Goal: Information Seeking & Learning: Learn about a topic

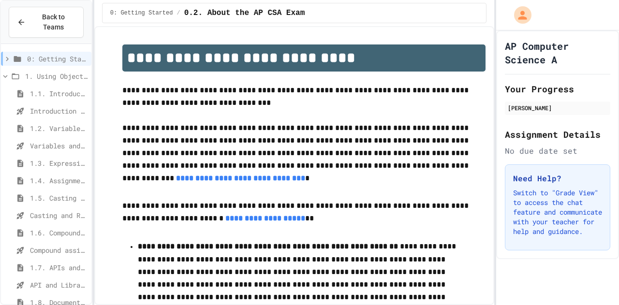
click at [41, 210] on span "Casting and Ranges of variables - Quiz" at bounding box center [59, 215] width 58 height 10
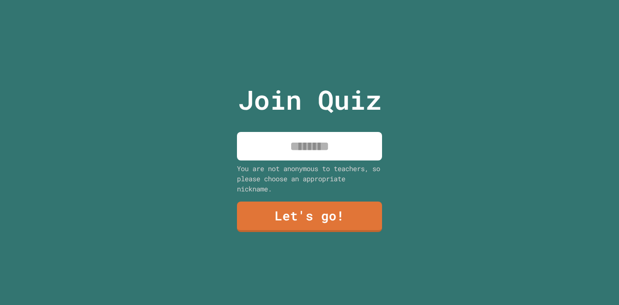
click at [293, 147] on input at bounding box center [309, 146] width 145 height 29
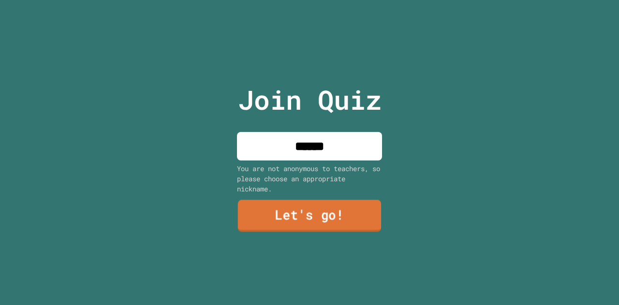
type input "******"
click at [313, 217] on link "Let's go!" at bounding box center [309, 216] width 143 height 32
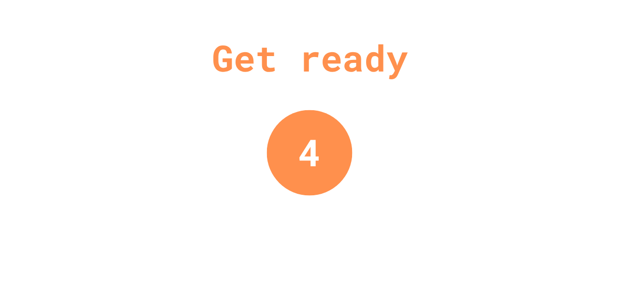
drag, startPoint x: 268, startPoint y: 115, endPoint x: 334, endPoint y: 118, distance: 66.3
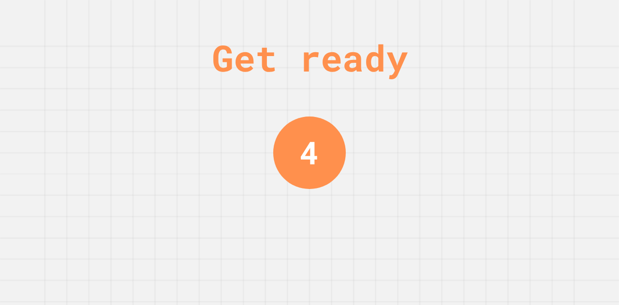
click at [386, 131] on div "Get ready 4" at bounding box center [309, 152] width 619 height 305
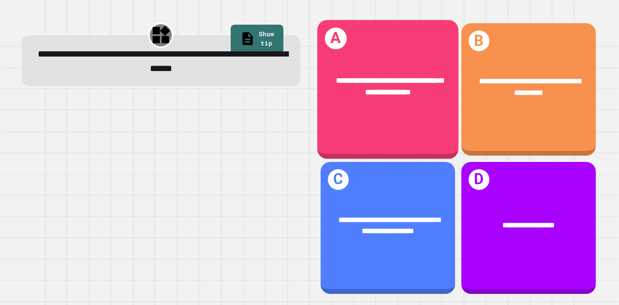
click at [379, 113] on div "**********" at bounding box center [387, 89] width 141 height 139
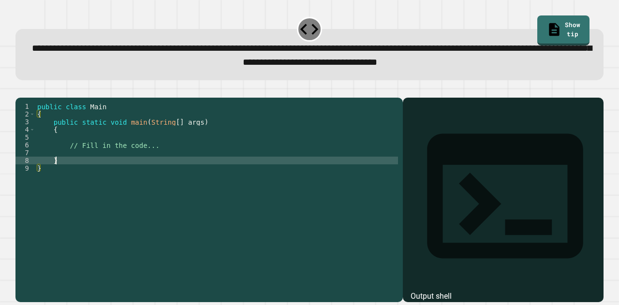
click at [226, 172] on div "public class Main { public static void main ( String [ ] args ) { // Fill in th…" at bounding box center [216, 187] width 363 height 170
click at [182, 169] on div "public class Main { public static void main ( String [ ] args ) { // Fill in th…" at bounding box center [216, 187] width 363 height 170
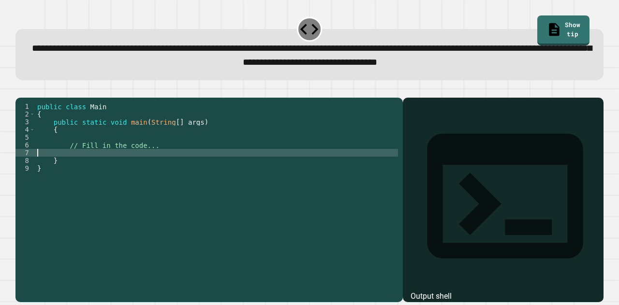
click at [175, 162] on div "public class Main { public static void main ( String [ ] args ) { // Fill in th…" at bounding box center [216, 187] width 363 height 170
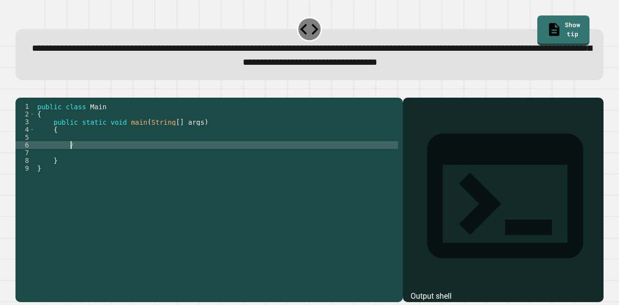
type textarea "*"
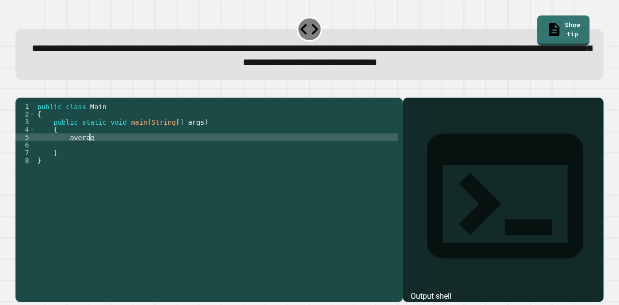
scroll to position [0, 4]
type textarea "*"
type textarea "**********"
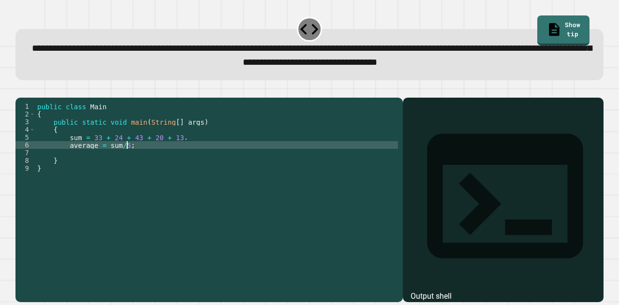
scroll to position [0, 6]
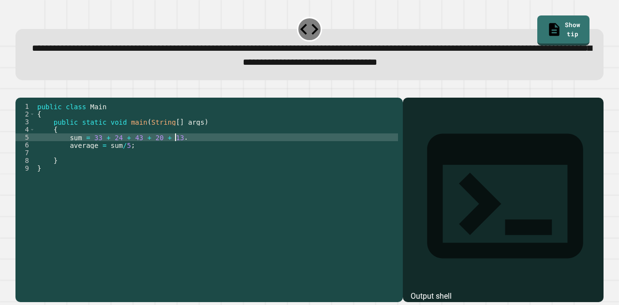
click at [189, 150] on div "public class Main { public static void main ( String [ ] args ) { sum = 33 + 24…" at bounding box center [216, 187] width 363 height 170
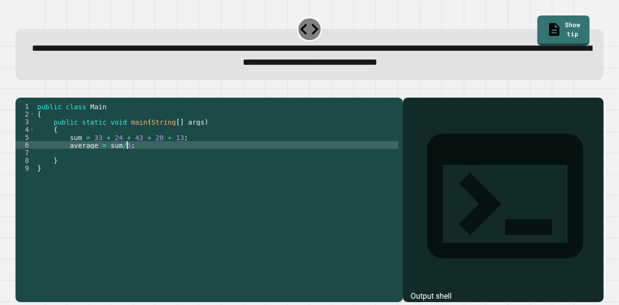
click at [128, 160] on div "public class Main { public static void main ( String [ ] args ) { sum = 33 + 24…" at bounding box center [216, 187] width 363 height 170
type textarea "**********"
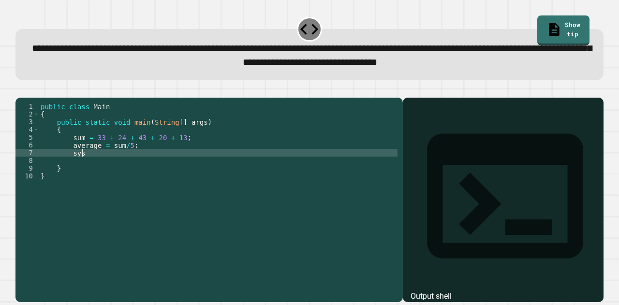
type textarea "*"
click at [107, 162] on div "public class Main { public static void main ( String [ ] args ) { sum = 33 + 24…" at bounding box center [218, 187] width 359 height 170
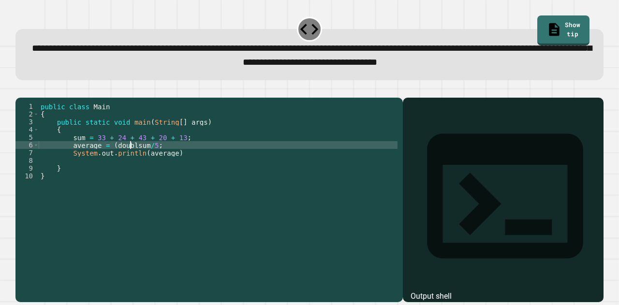
scroll to position [0, 7]
click at [168, 167] on div "public class Main { public static void main ( String [ ] args ) { sum = 33 + 24…" at bounding box center [218, 187] width 359 height 170
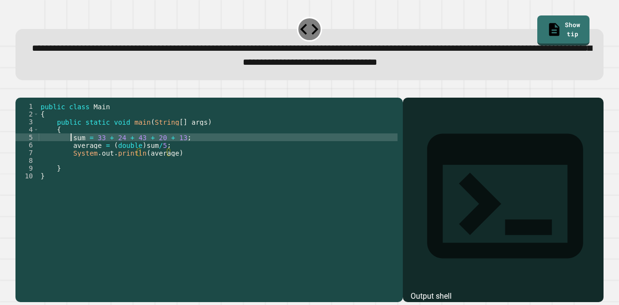
click at [71, 153] on div "public class Main { public static void main ( String [ ] args ) { sum = 33 + 24…" at bounding box center [218, 187] width 359 height 170
click at [71, 161] on div "public class Main { public static void main ( String [ ] args ) { int sum = 33 …" at bounding box center [218, 187] width 359 height 170
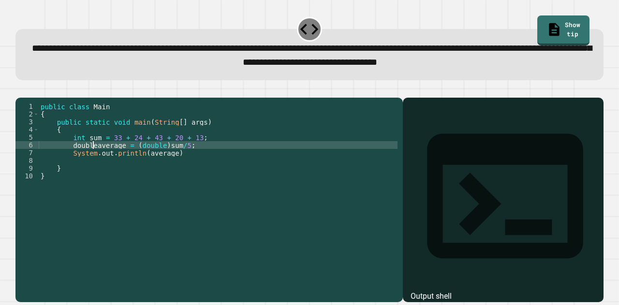
scroll to position [0, 4]
click at [165, 159] on div "public class Main { public static void main ( String [ ] args ) { int sum = 33 …" at bounding box center [218, 187] width 359 height 170
click at [165, 170] on div "public class Main { public static void main ( String [ ] args ) { int sum = 33 …" at bounding box center [218, 187] width 359 height 170
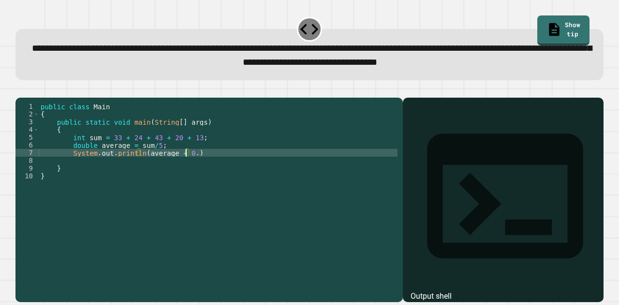
scroll to position [0, 10]
click at [141, 168] on div "public class Main { public static void main ( String [ ] args ) { int sum = 33 …" at bounding box center [218, 187] width 359 height 170
click at [20, 90] on icon "button" at bounding box center [20, 90] width 0 height 0
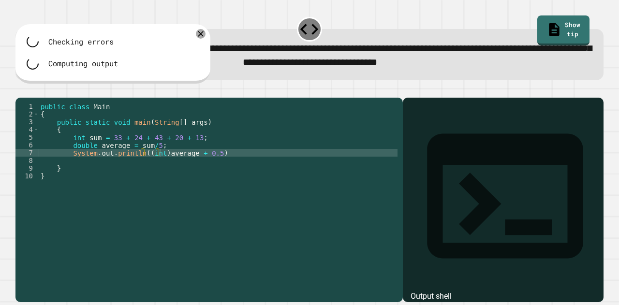
click at [224, 163] on div "public class Main { public static void main ( String [ ] args ) { int sum = 33 …" at bounding box center [218, 187] width 359 height 170
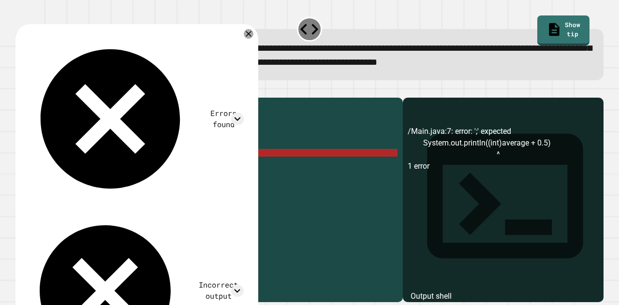
click at [227, 171] on div "public class Main { public static void main ( String [ ] args ) { int sum = 33 …" at bounding box center [218, 187] width 359 height 170
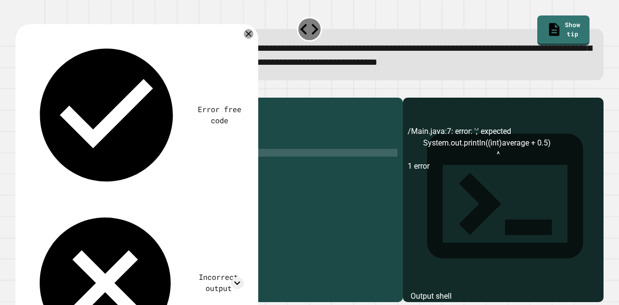
scroll to position [0, 12]
click at [28, 98] on icon "button" at bounding box center [26, 95] width 5 height 7
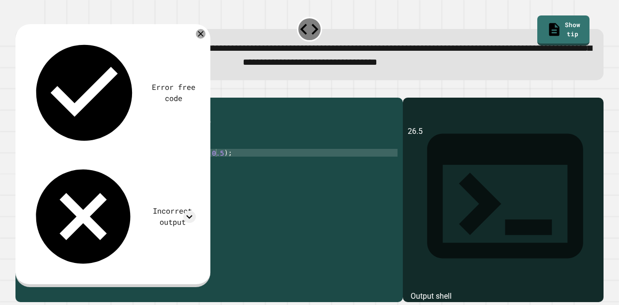
click at [160, 167] on div "public class Main { public static void main ( String [ ] args ) { int sum = 33 …" at bounding box center [218, 187] width 359 height 170
click at [146, 168] on div "public class Main { public static void main ( String [ ] args ) { int sum = 33 …" at bounding box center [218, 187] width 359 height 170
click at [20, 90] on icon "button" at bounding box center [20, 90] width 0 height 0
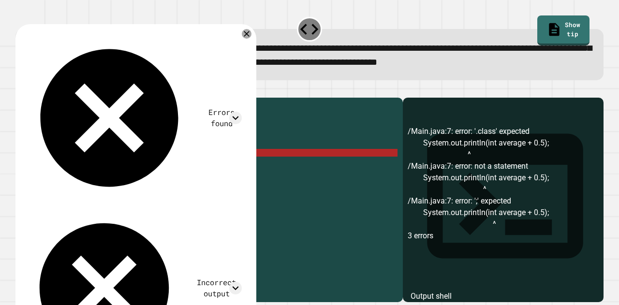
click at [152, 169] on div "public class Main { public static void main ( String [ ] args ) { int sum = 33 …" at bounding box center [218, 187] width 359 height 170
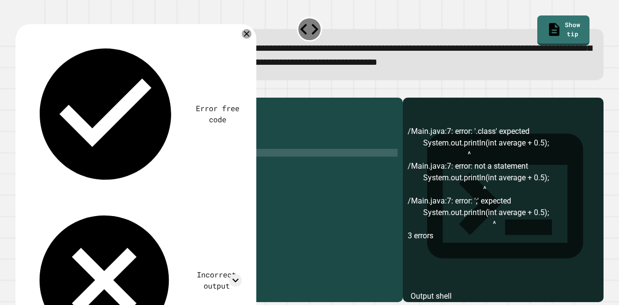
scroll to position [0, 8]
click at [20, 90] on icon "button" at bounding box center [20, 90] width 0 height 0
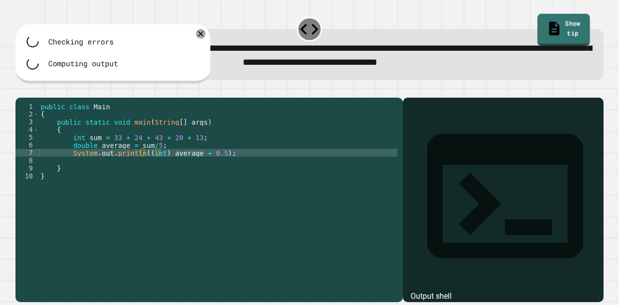
click at [537, 29] on link "Show tip" at bounding box center [563, 30] width 52 height 32
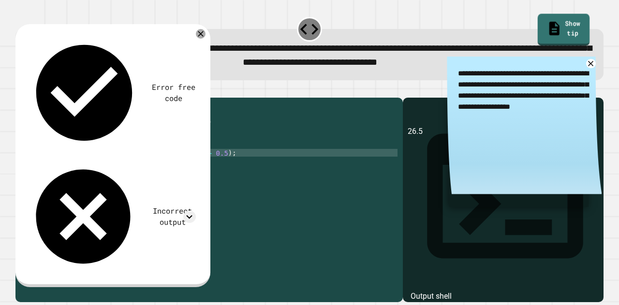
click at [548, 23] on link "Show tip" at bounding box center [563, 30] width 52 height 32
click at [548, 24] on link "Show tip" at bounding box center [564, 30] width 52 height 32
click at [585, 67] on icon at bounding box center [590, 63] width 11 height 11
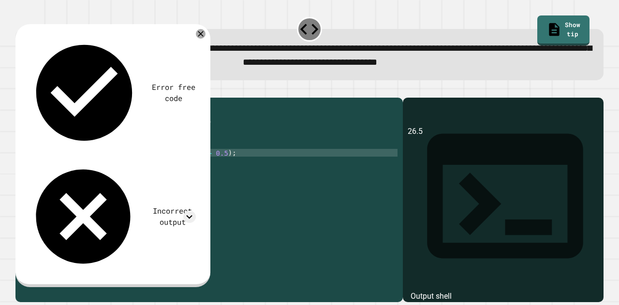
click at [190, 169] on div "public class Main { public static void main ( String [ ] args ) { int sum = 33 …" at bounding box center [218, 187] width 359 height 170
click at [161, 166] on div "public class Main { public static void main ( String [ ] args ) { int sum = 33 …" at bounding box center [218, 187] width 359 height 170
click at [29, 97] on icon "button" at bounding box center [26, 95] width 5 height 7
click at [202, 169] on div "public class Main { public static void main ( String [ ] args ) { int sum = 33 …" at bounding box center [218, 187] width 359 height 170
click at [206, 167] on div "public class Main { public static void main ( String [ ] args ) { int sum = 33 …" at bounding box center [218, 187] width 359 height 170
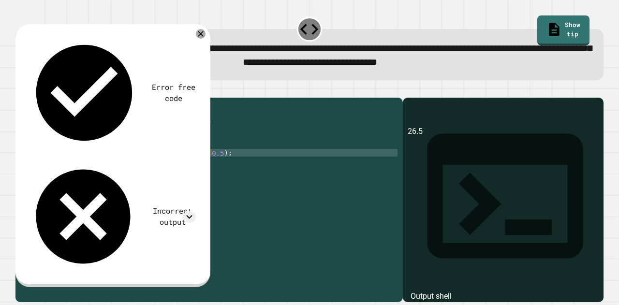
click at [209, 168] on div "public class Main { public static void main ( String [ ] args ) { int sum = 33 …" at bounding box center [218, 187] width 359 height 170
click at [151, 159] on div "public class Main { public static void main ( String [ ] args ) { int sum = 33 …" at bounding box center [218, 187] width 359 height 170
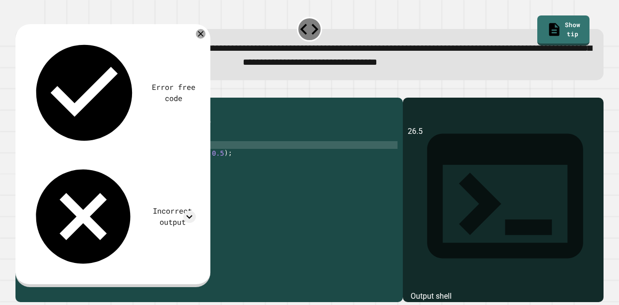
scroll to position [0, 9]
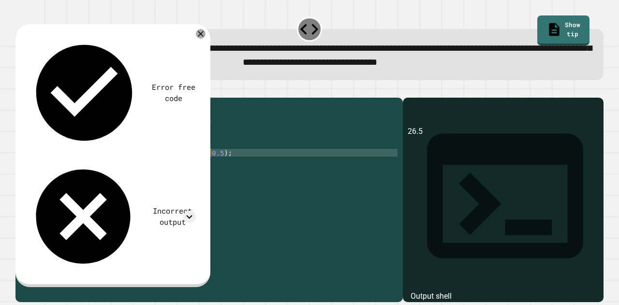
click at [208, 165] on div "public class Main { public static void main ( String [ ] args ) { int sum = 33 …" at bounding box center [218, 187] width 359 height 170
click at [20, 90] on icon "button" at bounding box center [20, 90] width 0 height 0
click at [173, 160] on div "public class Main { public static void main ( String [ ] args ) { int sum = 33 …" at bounding box center [218, 187] width 359 height 170
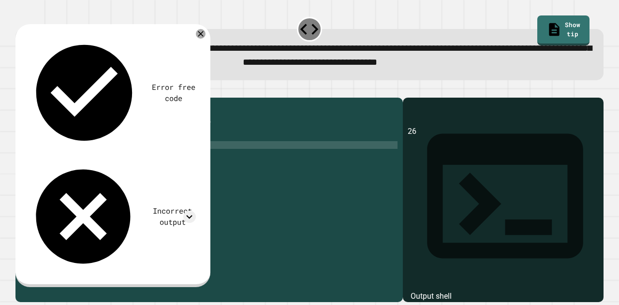
scroll to position [0, 8]
click at [20, 90] on icon "button" at bounding box center [20, 90] width 0 height 0
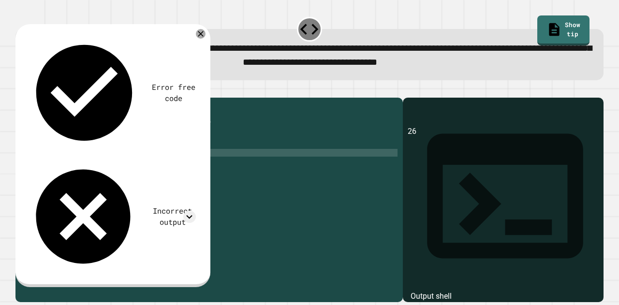
click at [158, 167] on div "public class Main { public static void main ( String [ ] args ) { int sum = 33 …" at bounding box center [218, 187] width 359 height 170
click at [20, 90] on icon "button" at bounding box center [20, 90] width 0 height 0
click at [151, 161] on div "public class Main { public static void main ( String [ ] args ) { int sum = 33 …" at bounding box center [218, 187] width 359 height 170
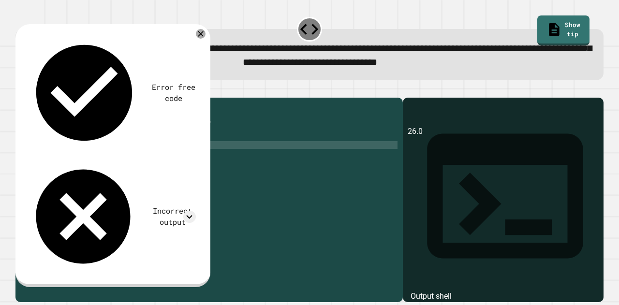
scroll to position [0, 9]
click at [142, 166] on div "public class Main { public static void main ( String [ ] args ) { int sum = 33 …" at bounding box center [218, 187] width 359 height 170
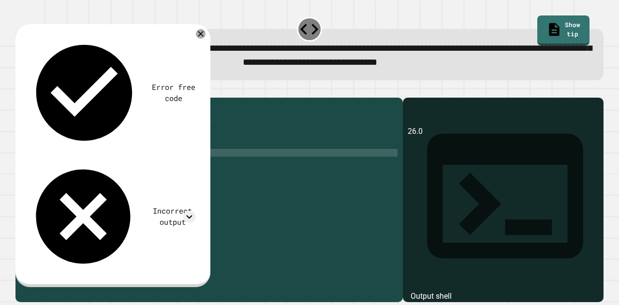
scroll to position [0, 8]
type textarea "**********"
click at [20, 90] on icon "button" at bounding box center [20, 90] width 0 height 0
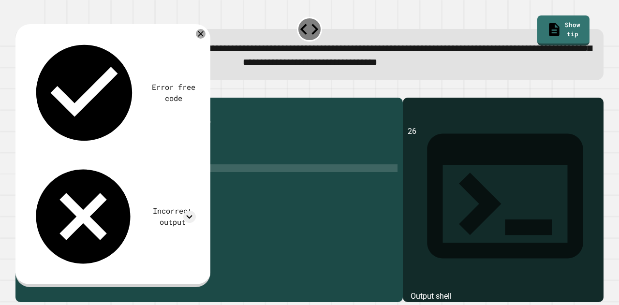
click at [80, 181] on div "public class Main { public static void main ( String [ ] args ) { int sum = 33 …" at bounding box center [218, 187] width 359 height 170
click at [76, 176] on div "public class Main { public static void main ( String [ ] args ) { int sum = 33 …" at bounding box center [218, 187] width 359 height 170
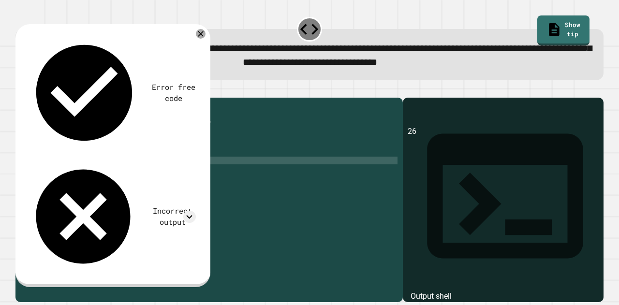
scroll to position [0, 0]
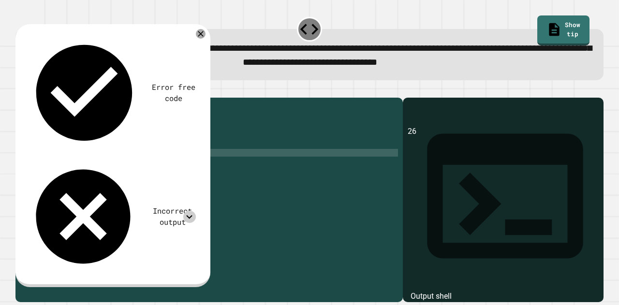
click at [189, 211] on icon at bounding box center [189, 217] width 13 height 13
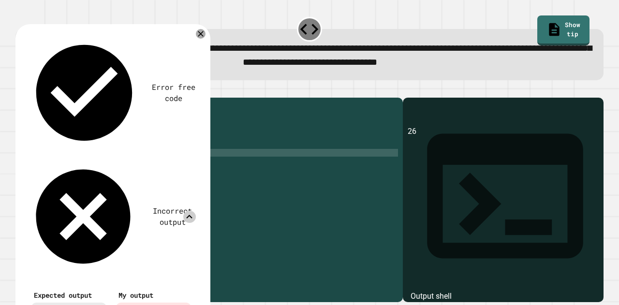
click at [189, 211] on icon at bounding box center [189, 217] width 13 height 13
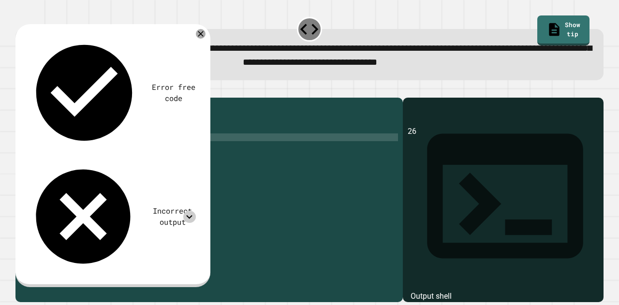
click at [196, 152] on div "public class Main { public static void main ( String [ ] args ) { int sum = 33 …" at bounding box center [216, 187] width 363 height 170
type textarea "**********"
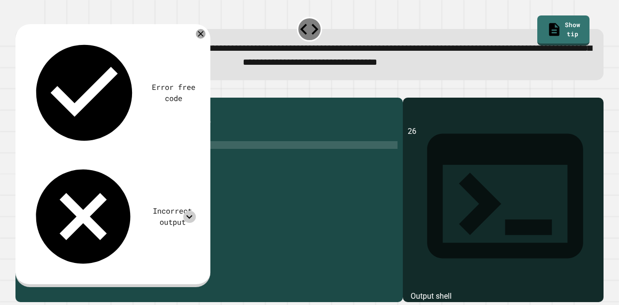
scroll to position [0, 3]
type textarea "*"
click at [176, 157] on div "public class Main { public static void main ( String [ ] args ) { int sum = 33 …" at bounding box center [218, 187] width 359 height 170
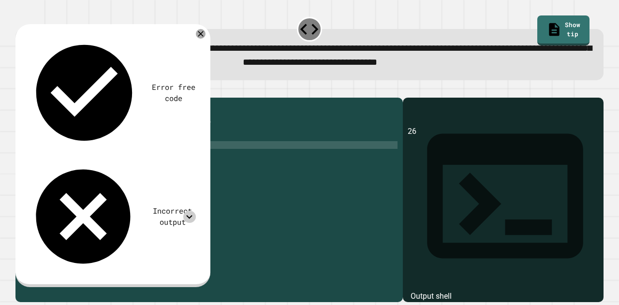
click at [188, 169] on div "public class Main { public static void main ( String [ ] args ) { int sum = 33 …" at bounding box center [218, 187] width 359 height 170
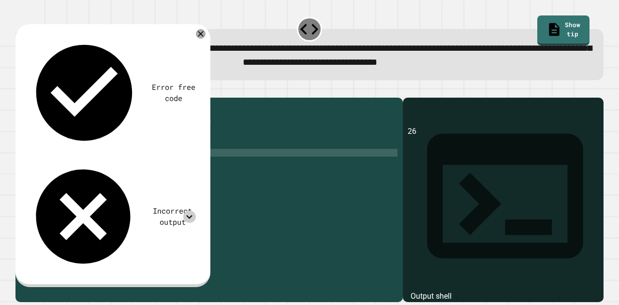
type textarea "**********"
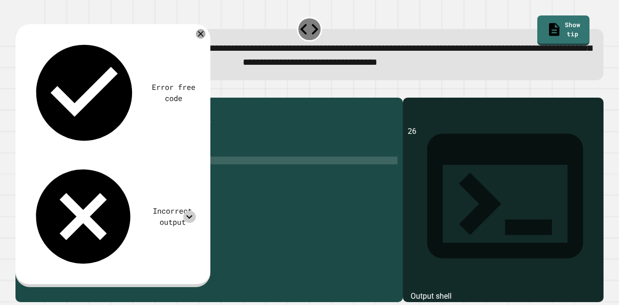
scroll to position [0, 9]
click at [20, 90] on button "button" at bounding box center [20, 90] width 0 height 0
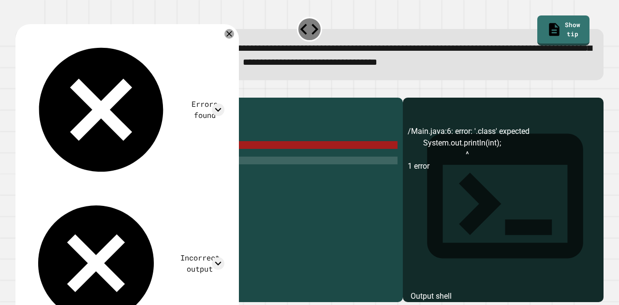
click at [154, 160] on div "public class Main { public static void main ( String [ ] args ) { int sum = 33 …" at bounding box center [218, 187] width 359 height 170
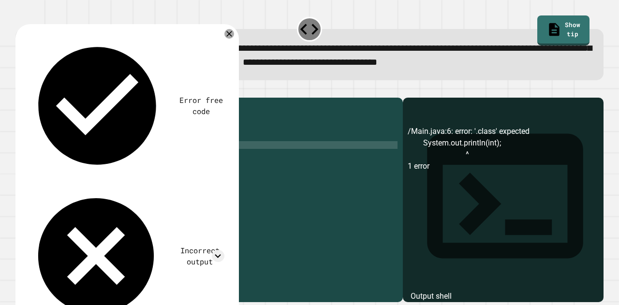
scroll to position [0, 8]
click at [20, 90] on icon "button" at bounding box center [20, 90] width 0 height 0
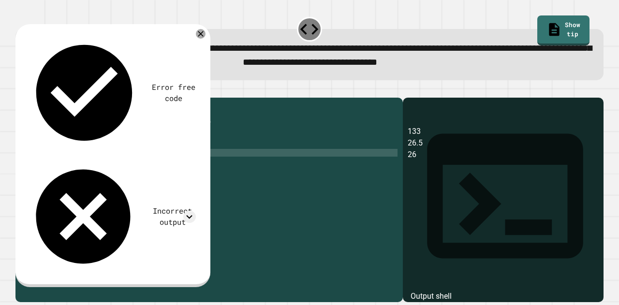
click at [174, 168] on div "public class Main { public static void main ( String [ ] args ) { int sum = 33 …" at bounding box center [218, 187] width 359 height 170
click at [29, 98] on icon "button" at bounding box center [26, 95] width 5 height 7
click at [152, 169] on div "public class Main { public static void main ( String [ ] args ) { int sum = 33 …" at bounding box center [218, 187] width 359 height 170
click at [20, 90] on icon "button" at bounding box center [20, 90] width 0 height 0
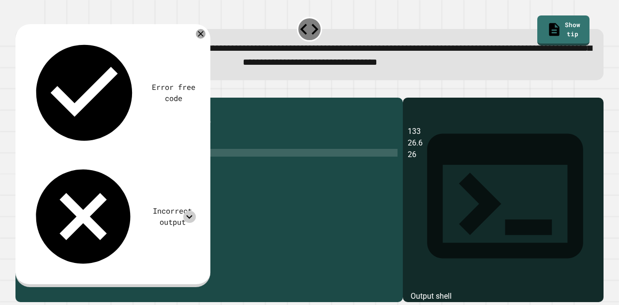
click at [189, 211] on icon at bounding box center [189, 217] width 13 height 13
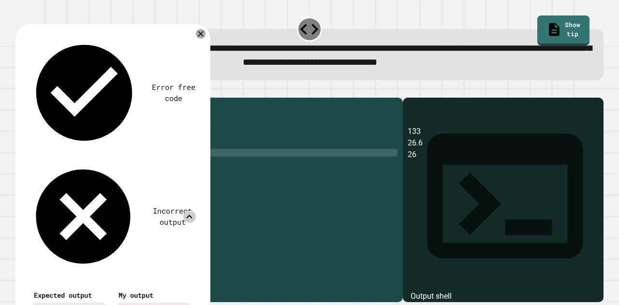
click at [189, 211] on icon at bounding box center [189, 217] width 13 height 13
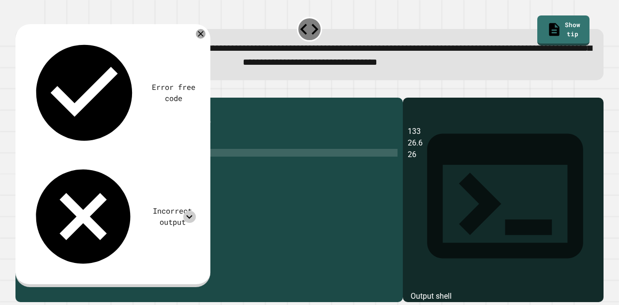
click at [189, 211] on icon at bounding box center [189, 217] width 13 height 13
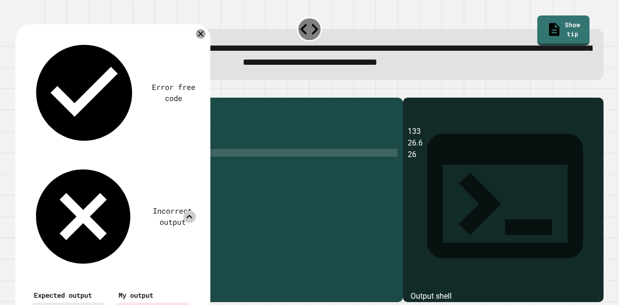
click at [189, 211] on icon at bounding box center [189, 217] width 13 height 13
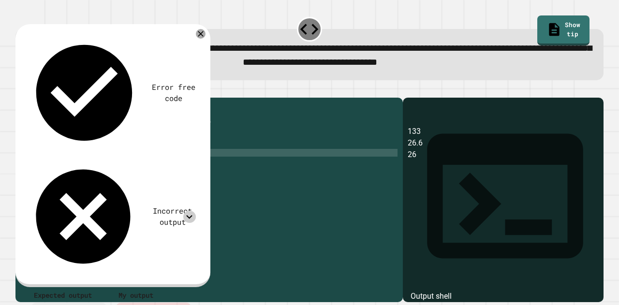
click at [189, 211] on icon at bounding box center [189, 217] width 13 height 13
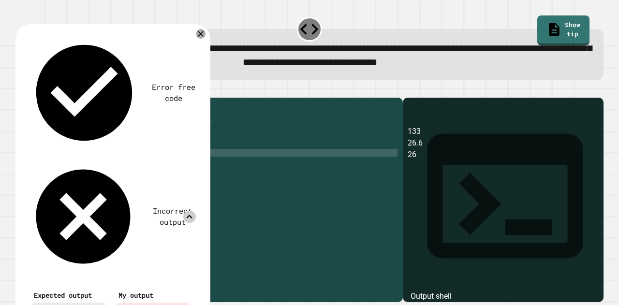
click at [192, 211] on icon at bounding box center [189, 217] width 13 height 13
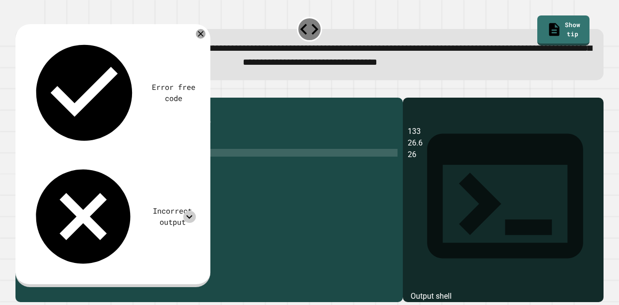
click at [175, 170] on div "public class Main { public static void main ( String [ ] args ) { int sum = 33 …" at bounding box center [218, 187] width 359 height 170
click at [29, 97] on icon "button" at bounding box center [26, 95] width 5 height 7
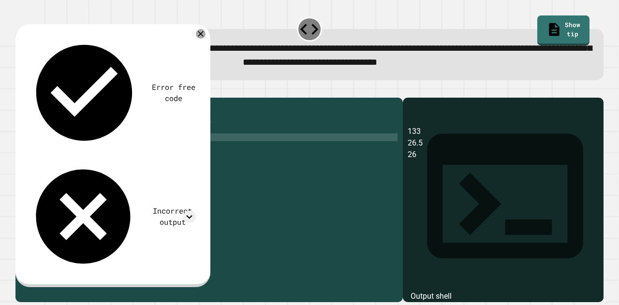
click at [193, 152] on div "public class Main { public static void main ( String [ ] args ) { int sum = 33 …" at bounding box center [218, 187] width 359 height 170
click at [199, 35] on icon at bounding box center [201, 34] width 12 height 12
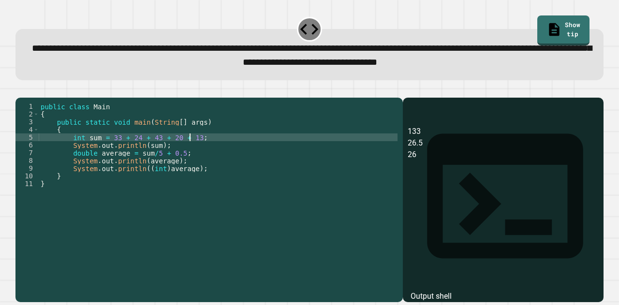
click at [190, 153] on div "public class Main { public static void main ( String [ ] args ) { int sum = 33 …" at bounding box center [218, 187] width 359 height 170
click at [20, 90] on icon "button" at bounding box center [20, 90] width 0 height 0
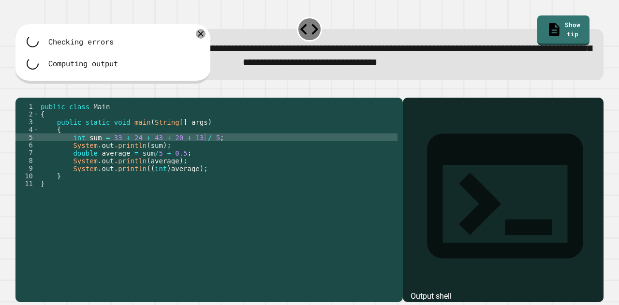
click at [95, 152] on div "public class Main { public static void main ( String [ ] args ) { int sum = 33 …" at bounding box center [218, 187] width 359 height 170
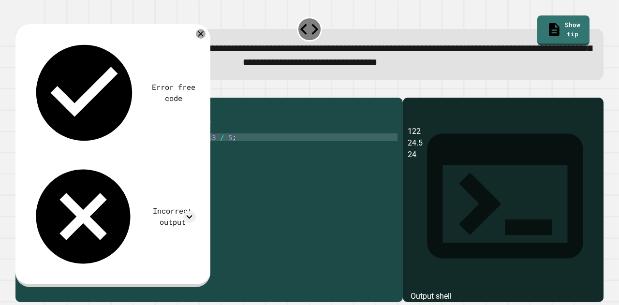
scroll to position [0, 5]
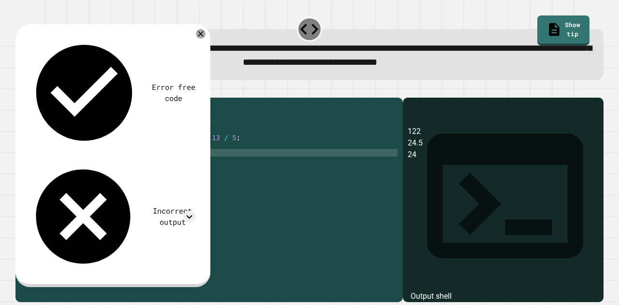
click at [103, 168] on div "public class Main { public static void main ( String [ ] args ) { int average =…" at bounding box center [218, 187] width 359 height 170
click at [103, 168] on div "public class Main { public static void main ( String [ ] args ) { int average =…" at bounding box center [218, 179] width 359 height 155
click at [70, 168] on div "public class Main { public static void main ( String [ ] args ) { int average =…" at bounding box center [218, 187] width 359 height 170
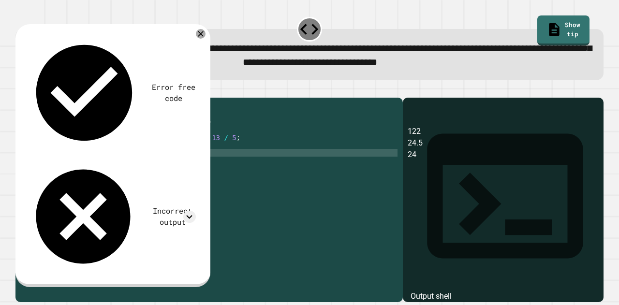
click at [70, 161] on div "public class Main { public static void main ( String [ ] args ) { int average =…" at bounding box center [218, 187] width 359 height 170
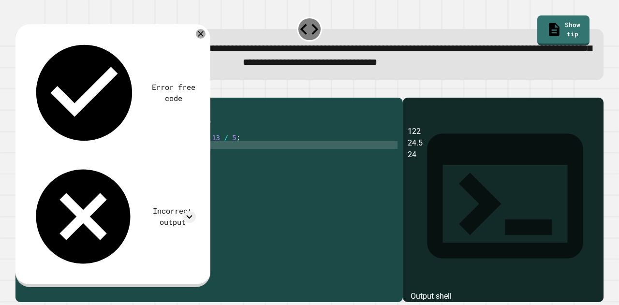
click at [20, 90] on icon "button" at bounding box center [20, 90] width 0 height 0
click at [186, 211] on icon at bounding box center [189, 217] width 13 height 13
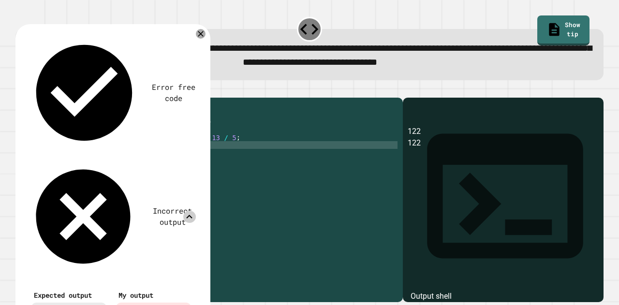
click at [186, 211] on icon at bounding box center [189, 217] width 13 height 13
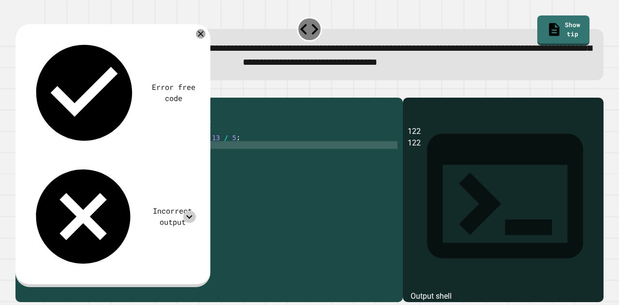
click at [186, 211] on icon at bounding box center [189, 217] width 13 height 13
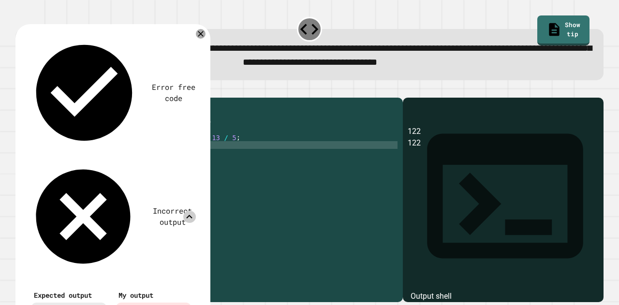
click at [186, 211] on icon at bounding box center [189, 217] width 13 height 13
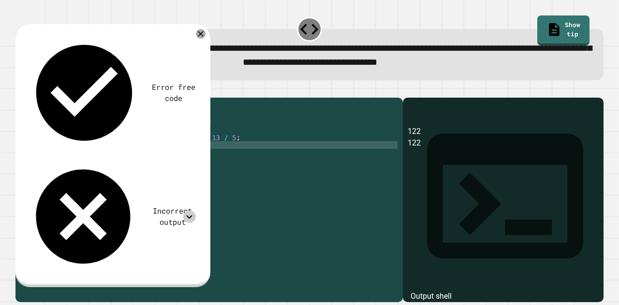
click at [219, 153] on div "public class Main { public static void main ( String [ ] args ) { int average =…" at bounding box center [218, 187] width 359 height 170
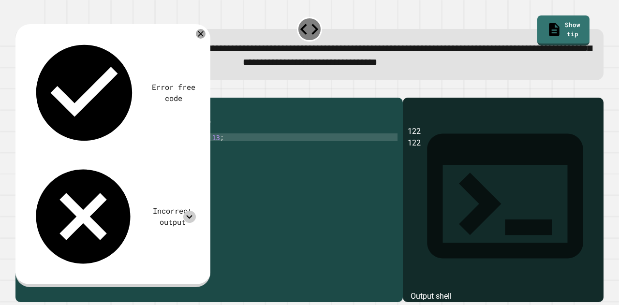
click at [219, 153] on div "public class Main { public static void main ( String [ ] args ) { int average =…" at bounding box center [218, 187] width 359 height 170
click at [105, 152] on div "public class Main { public static void main ( String [ ] args ) { int average =…" at bounding box center [218, 187] width 359 height 170
click at [105, 152] on div "public class Main { public static void main ( String [ ] args ) { int average =…" at bounding box center [218, 179] width 359 height 155
click at [105, 152] on div "public class Main { public static void main ( String [ ] args ) { int average =…" at bounding box center [218, 187] width 359 height 170
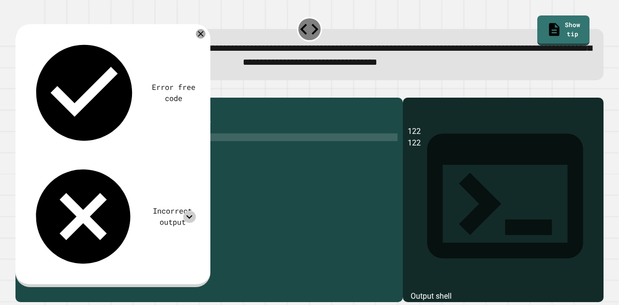
click at [151, 170] on div "public class Main { public static void main ( String [ ] args ) { int sum = 33 …" at bounding box center [218, 187] width 359 height 170
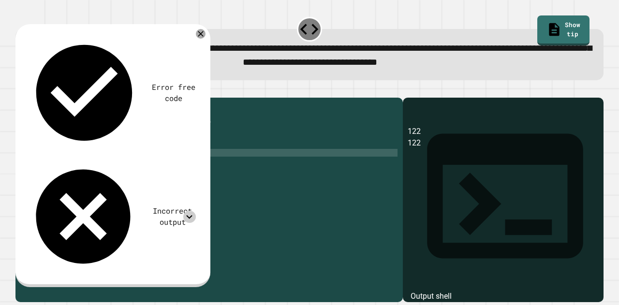
click at [175, 167] on div "public class Main { public static void main ( String [ ] args ) { int sum = 33 …" at bounding box center [218, 187] width 359 height 170
click at [170, 165] on div "public class Main { public static void main ( String [ ] args ) { int sum = 33 …" at bounding box center [218, 187] width 359 height 170
click at [165, 158] on div "public class Main { public static void main ( String [ ] args ) { int sum = 33 …" at bounding box center [218, 187] width 359 height 170
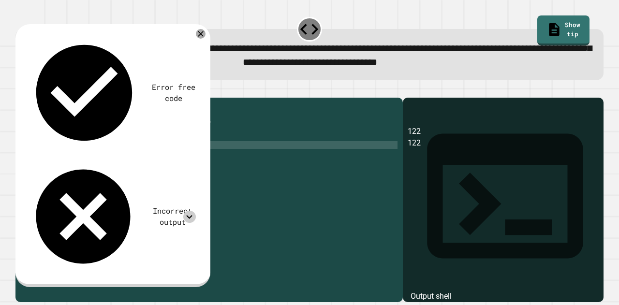
scroll to position [0, 2]
type textarea "*"
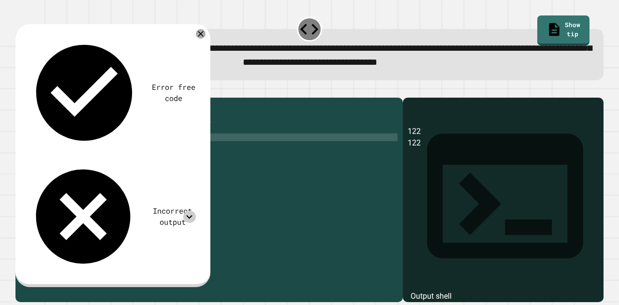
click at [29, 95] on icon "button" at bounding box center [26, 95] width 5 height 7
click at [195, 160] on div "Incorrect output" at bounding box center [111, 216] width 169 height 113
click at [190, 215] on icon at bounding box center [190, 217] width 6 height 4
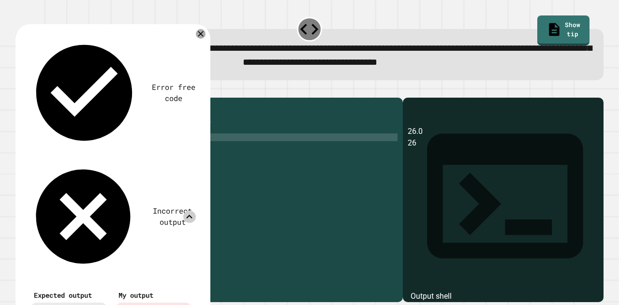
click at [190, 211] on icon at bounding box center [189, 217] width 13 height 13
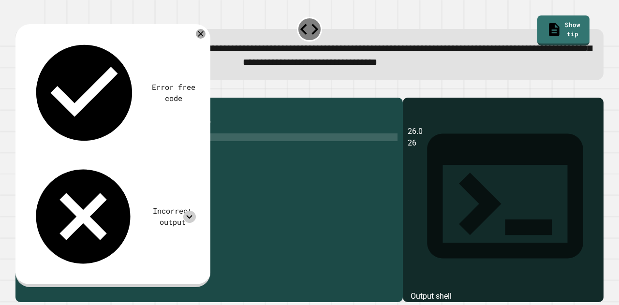
click at [85, 161] on div "public class Main { public static void main ( String [ ] args ) { int sum = 33 …" at bounding box center [218, 187] width 359 height 170
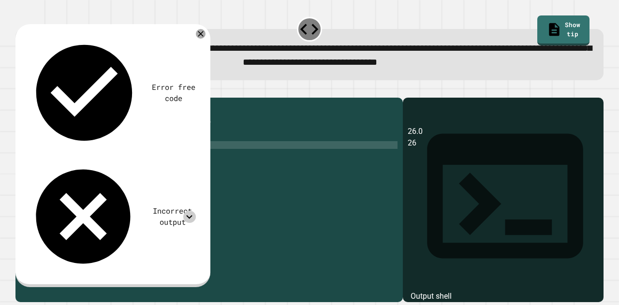
click at [85, 161] on div "public class Main { public static void main ( String [ ] args ) { int sum = 33 …" at bounding box center [218, 187] width 359 height 170
click at [20, 90] on icon "button" at bounding box center [20, 90] width 0 height 0
click at [167, 162] on div "public class Main { public static void main ( String [ ] args ) { int sum = 33 …" at bounding box center [218, 187] width 359 height 170
click at [142, 166] on div "public class Main { public static void main ( String [ ] args ) { int sum = 33 …" at bounding box center [218, 187] width 359 height 170
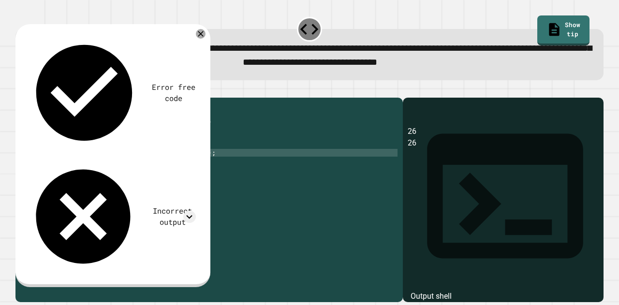
scroll to position [0, 9]
type textarea "**********"
click at [20, 90] on icon "button" at bounding box center [20, 90] width 0 height 0
click at [234, 169] on div "public class Main { public static void main ( String [ ] args ) { int sum = 33 …" at bounding box center [218, 187] width 359 height 170
click at [196, 28] on div "Error free code 26.0 26 Incorrect output Expected output 26 26.6 27 My output 2…" at bounding box center [112, 155] width 195 height 263
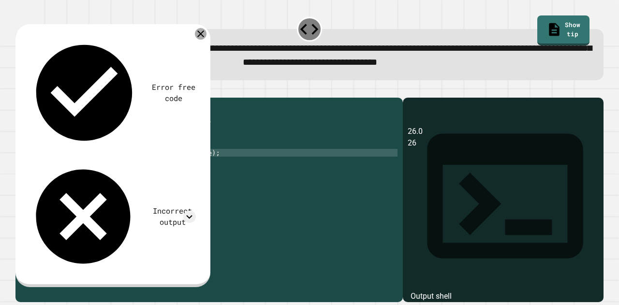
click at [201, 31] on icon at bounding box center [201, 34] width 12 height 12
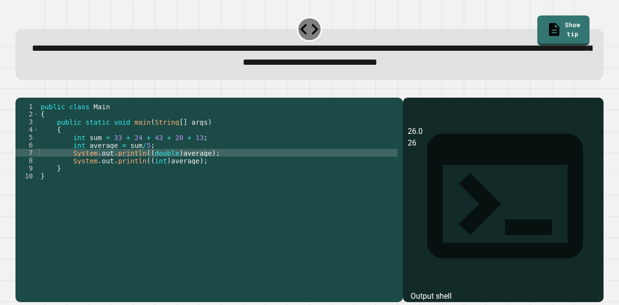
click at [20, 90] on icon "button" at bounding box center [20, 90] width 0 height 0
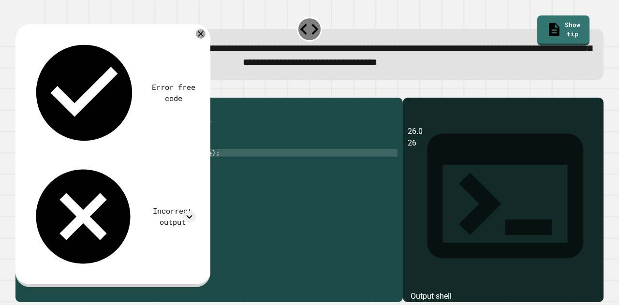
click at [183, 160] on div "Incorrect output" at bounding box center [111, 216] width 169 height 113
click at [191, 211] on icon at bounding box center [189, 217] width 13 height 13
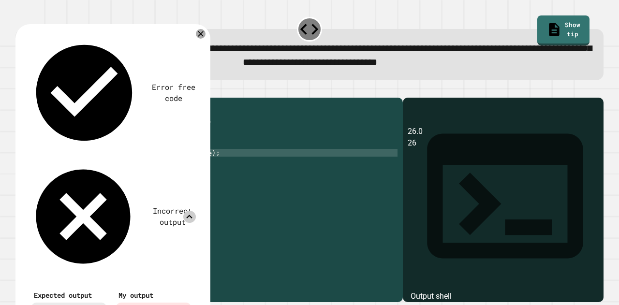
click at [191, 215] on icon at bounding box center [190, 217] width 6 height 4
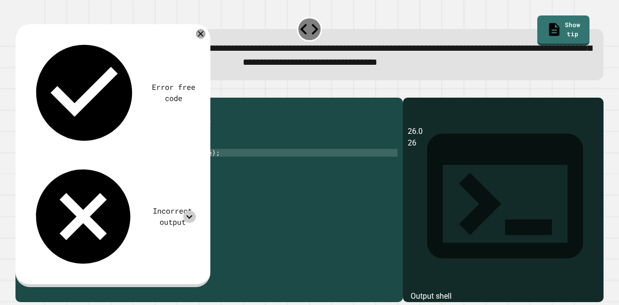
click at [191, 211] on icon at bounding box center [189, 217] width 13 height 13
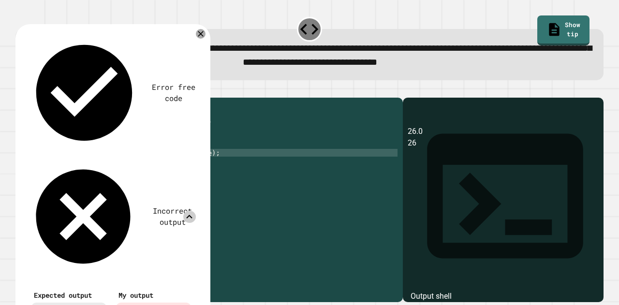
click at [191, 215] on icon at bounding box center [190, 217] width 6 height 4
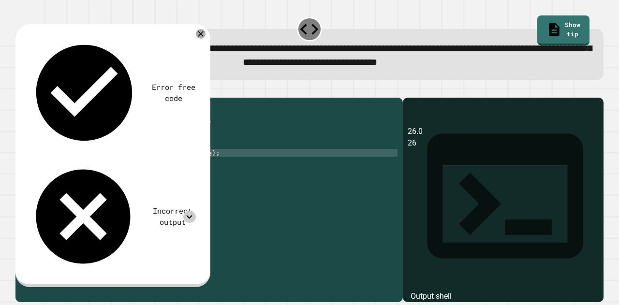
click at [206, 166] on div "public class Main { public static void main ( String [ ] args ) { int sum = 33 …" at bounding box center [218, 187] width 359 height 170
drag, startPoint x: 206, startPoint y: 166, endPoint x: 59, endPoint y: 168, distance: 147.0
click at [59, 168] on div "public class Main { public static void main ( String [ ] args ) { int sum = 33 …" at bounding box center [218, 187] width 359 height 170
click at [217, 168] on div "public class Main { public static void main ( String [ ] args ) { int sum = 33 …" at bounding box center [218, 179] width 359 height 155
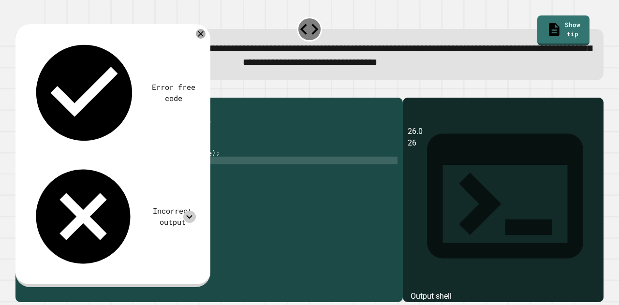
scroll to position [0, 1]
paste textarea "**********"
click at [100, 175] on div "public class Main { public static void main ( String [ ] args ) { int sum = 33 …" at bounding box center [218, 187] width 359 height 170
click at [173, 167] on div "public class Main { public static void main ( String [ ] args ) { int sum = 33 …" at bounding box center [218, 187] width 359 height 170
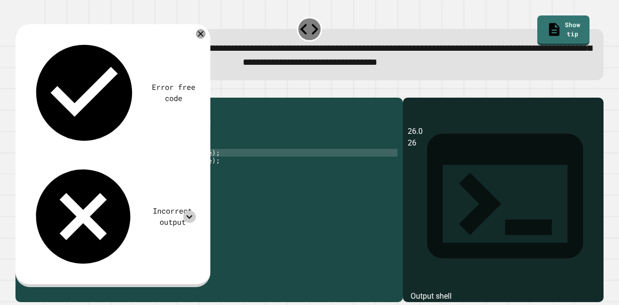
click at [173, 167] on div "public class Main { public static void main ( String [ ] args ) { int sum = 33 …" at bounding box center [218, 187] width 359 height 170
click at [194, 175] on div "public class Main { public static void main ( String [ ] args ) { int sum = 33 …" at bounding box center [218, 187] width 359 height 170
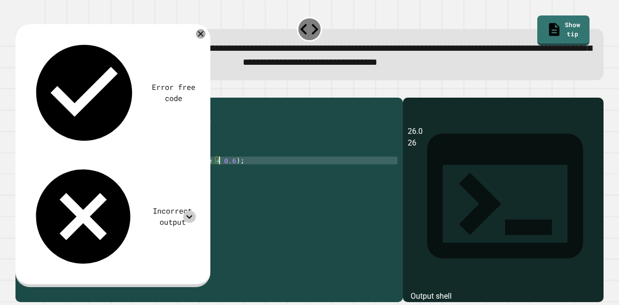
scroll to position [0, 13]
click at [29, 99] on icon "button" at bounding box center [26, 95] width 5 height 7
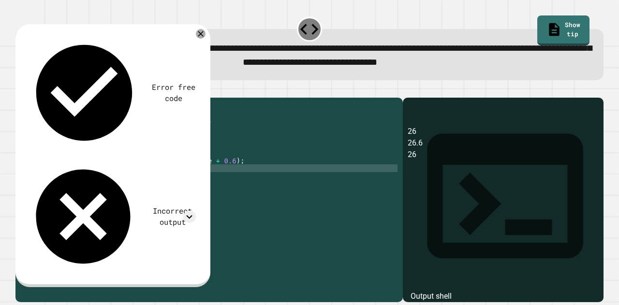
click at [185, 183] on div "public class Main { public static void main ( String [ ] args ) { int sum = 33 …" at bounding box center [218, 187] width 359 height 170
type textarea "**********"
click at [20, 90] on icon "button" at bounding box center [20, 90] width 0 height 0
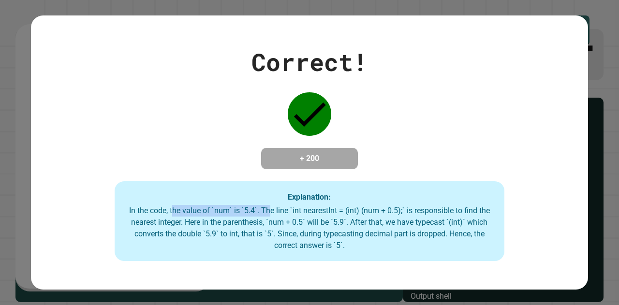
drag, startPoint x: 169, startPoint y: 211, endPoint x: 264, endPoint y: 205, distance: 95.0
click at [264, 205] on div "Explanation: In the code, the value of `num` is `5.4`. The line `int nearestInt…" at bounding box center [310, 221] width 390 height 80
click at [276, 205] on div "Explanation: In the code, the value of `num` is `5.4`. The line `int nearestInt…" at bounding box center [310, 221] width 390 height 80
click at [387, 201] on div "Explanation: In the code, the value of `num` is `5.4`. The line `int nearestInt…" at bounding box center [310, 221] width 390 height 80
click at [361, 229] on div "In the code, the value of `num` is `5.4`. The line `int nearestInt = (int) (num…" at bounding box center [309, 228] width 370 height 46
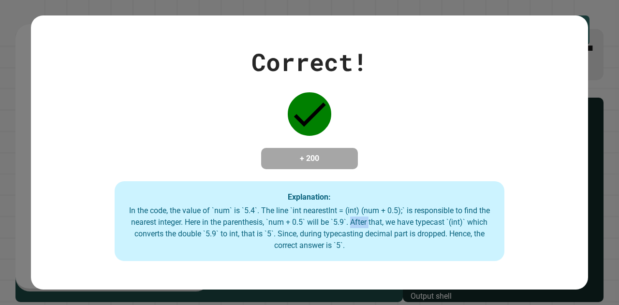
click at [361, 229] on div "In the code, the value of `num` is `5.4`. The line `int nearestInt = (int) (num…" at bounding box center [309, 228] width 370 height 46
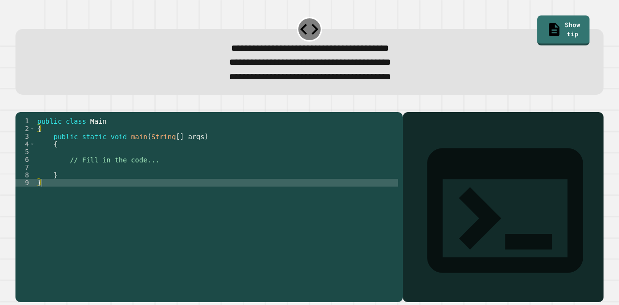
click at [154, 178] on div "public class Main { public static void main ( String [ ] args ) { // Fill in th…" at bounding box center [216, 194] width 363 height 155
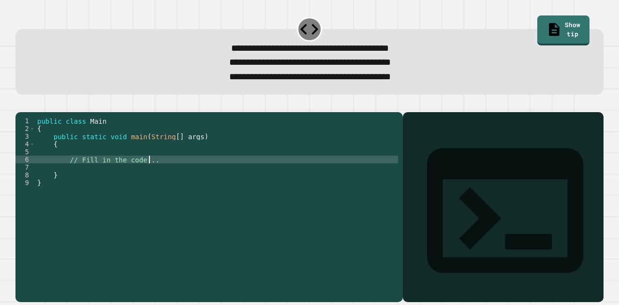
type textarea "**********"
type textarea "*"
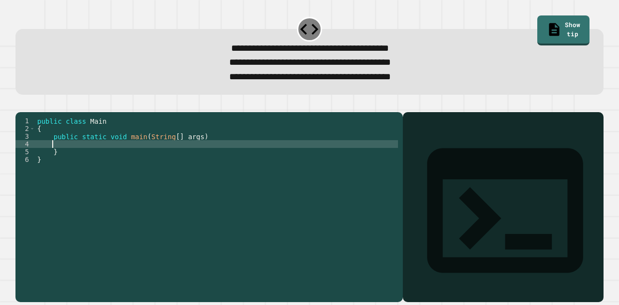
type textarea "*"
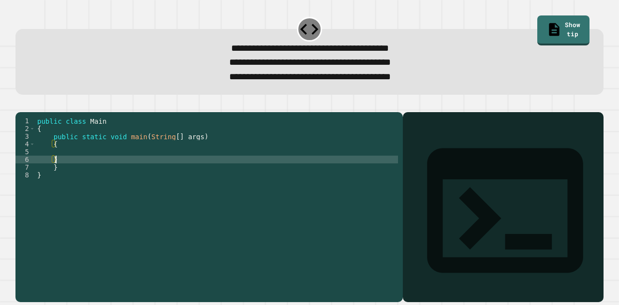
type textarea "*"
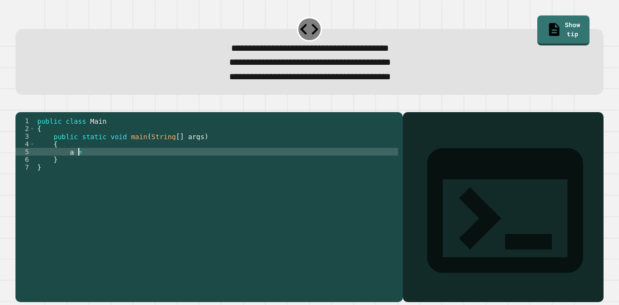
scroll to position [0, 2]
type textarea "******"
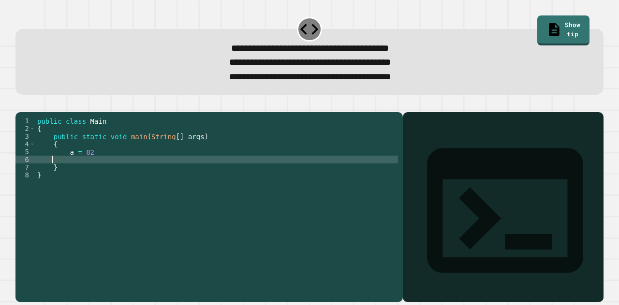
scroll to position [0, 0]
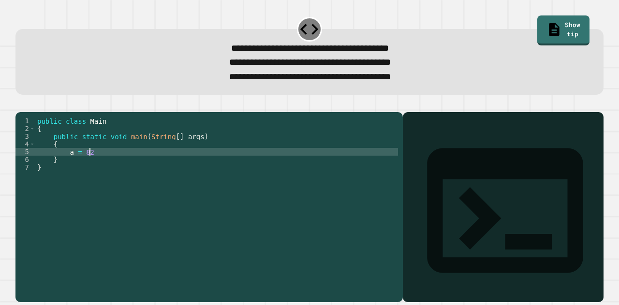
type textarea "*******"
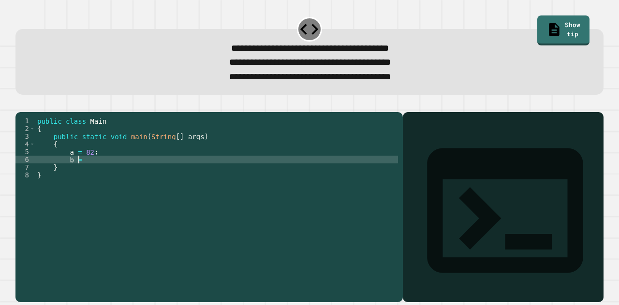
scroll to position [0, 2]
type textarea "*******"
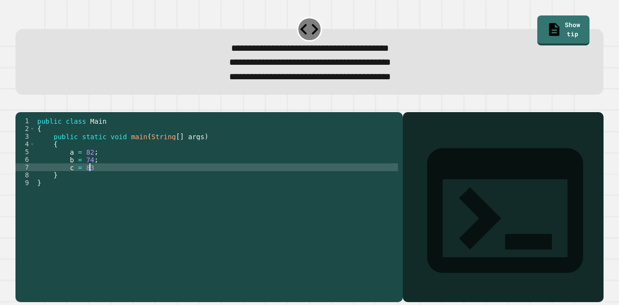
scroll to position [0, 3]
type textarea "*******"
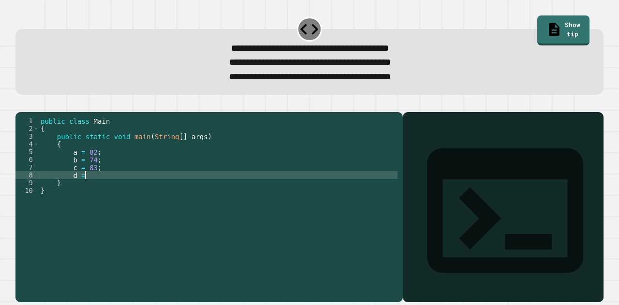
scroll to position [0, 2]
type textarea "*******"
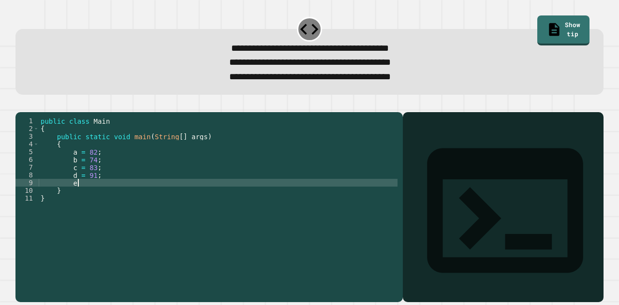
scroll to position [0, 2]
type textarea "*******"
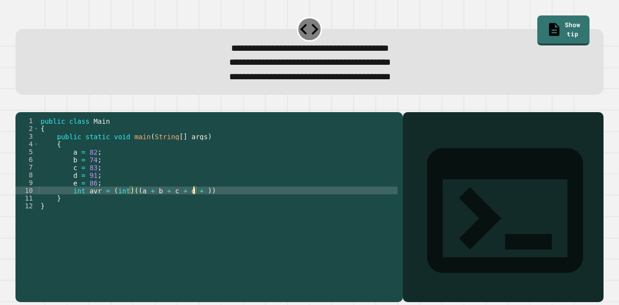
scroll to position [0, 11]
type textarea "**********"
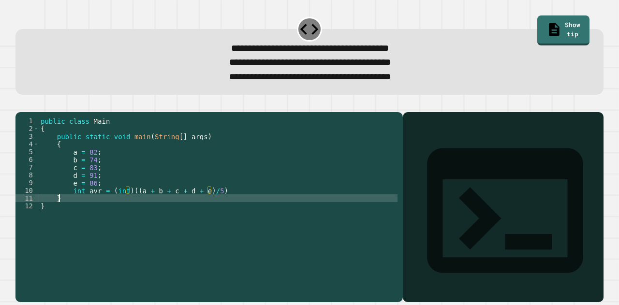
click at [236, 210] on div "public class Main { public static void main ( String [ ] args ) { a = 82 ; b = …" at bounding box center [218, 194] width 359 height 155
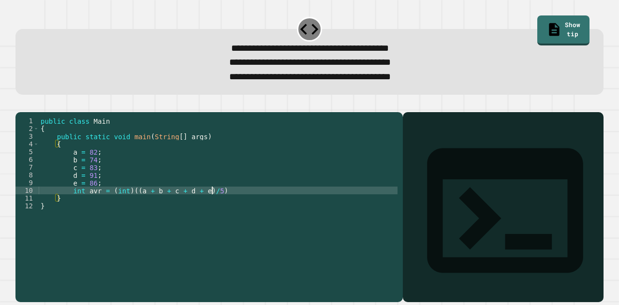
click at [231, 207] on div "public class Main { public static void main ( String [ ] args ) { a = 82 ; b = …" at bounding box center [218, 194] width 359 height 155
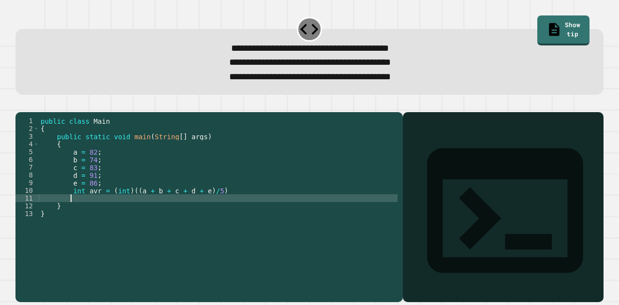
type textarea "*"
click at [231, 207] on div "public class Main { public static void main ( String [ ] args ) { a = 82 ; b = …" at bounding box center [218, 194] width 359 height 155
type textarea "**********"
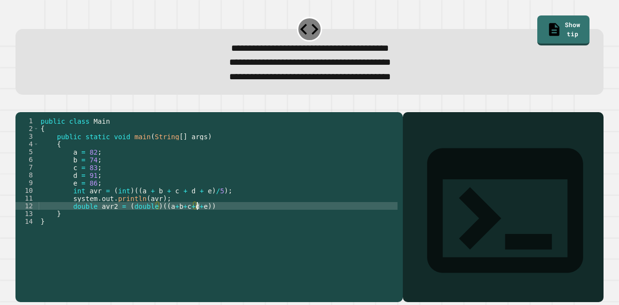
scroll to position [0, 11]
type textarea "**********"
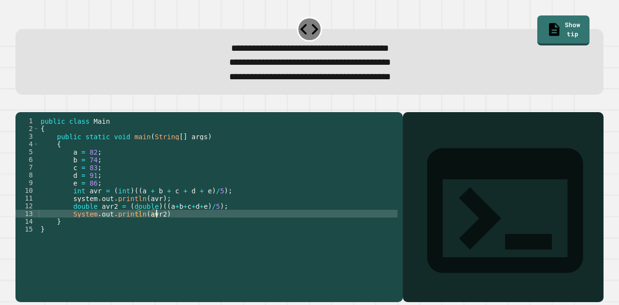
scroll to position [0, 8]
click at [175, 232] on div "public class Main { public static void main ( String [ ] args ) { a = 82 ; b = …" at bounding box center [218, 194] width 359 height 155
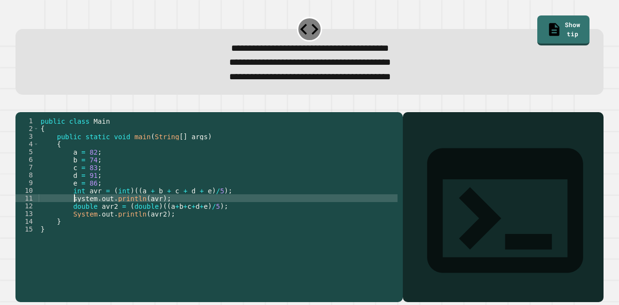
click at [73, 216] on div "public class Main { public static void main ( String [ ] args ) { a = 82 ; b = …" at bounding box center [218, 194] width 359 height 155
click at [20, 104] on icon "button" at bounding box center [20, 104] width 0 height 0
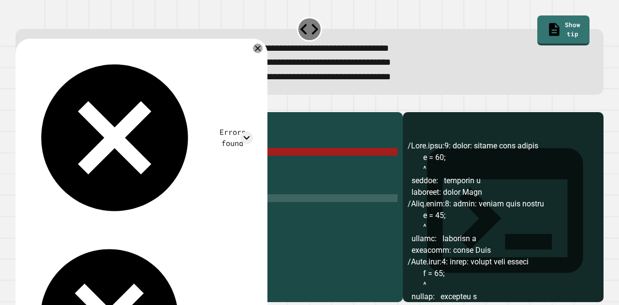
click at [237, 168] on div "public class Main { public static void main ( String [ ] args ) { a = 82 ; b = …" at bounding box center [218, 194] width 359 height 155
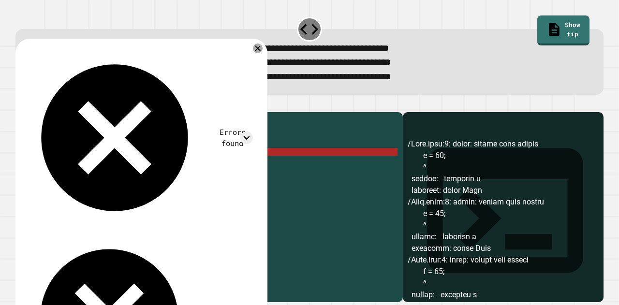
scroll to position [1, 0]
click at [72, 169] on div "public class Main { public static void main ( String [ ] args ) { a = 82 ; b = …" at bounding box center [218, 194] width 359 height 155
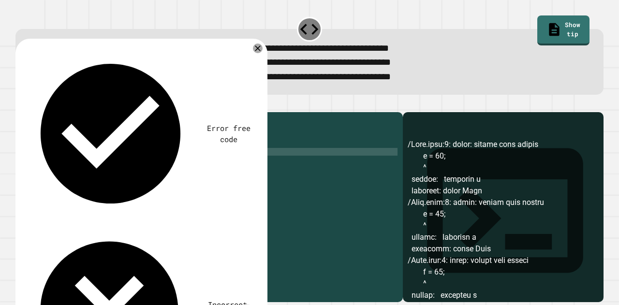
scroll to position [0, 3]
click at [71, 173] on div "public class Main { public static void main ( String [ ] args ) { int a = 82 ; …" at bounding box center [218, 194] width 359 height 155
click at [70, 184] on div "public class Main { public static void main ( String [ ] args ) { int a = 82 ; …" at bounding box center [218, 194] width 359 height 155
click at [70, 189] on div "public class Main { public static void main ( String [ ] args ) { int a = 82 ; …" at bounding box center [218, 194] width 359 height 155
click at [71, 198] on div "public class Main { public static void main ( String [ ] args ) { int a = 82 ; …" at bounding box center [218, 194] width 359 height 155
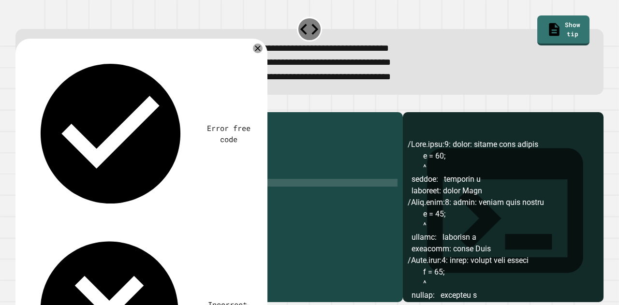
click at [20, 104] on icon "button" at bounding box center [20, 104] width 0 height 0
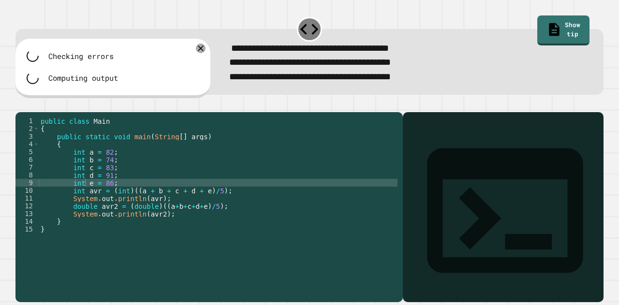
scroll to position [0, 0]
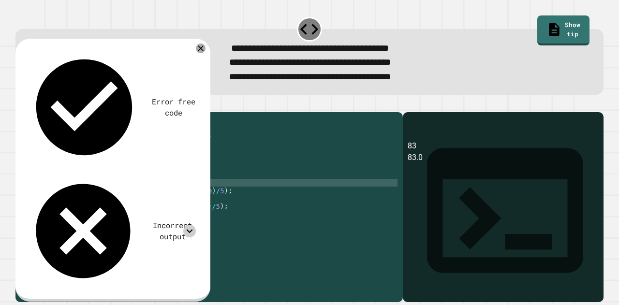
click at [194, 225] on icon at bounding box center [189, 231] width 13 height 13
click at [204, 50] on icon at bounding box center [201, 49] width 12 height 12
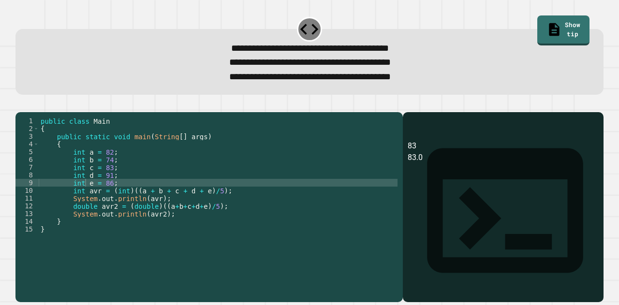
click at [76, 164] on div "public class Main { public static void main ( String [ ] args ) { int a = 82 ; …" at bounding box center [218, 194] width 359 height 155
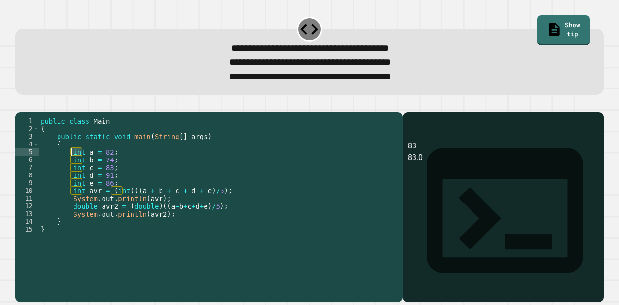
click at [76, 164] on div "public class Main { public static void main ( String [ ] args ) { int a = 82 ; …" at bounding box center [218, 194] width 359 height 155
click at [76, 167] on div "public class Main { public static void main ( String [ ] args ) { int a = 82 ; …" at bounding box center [218, 186] width 359 height 139
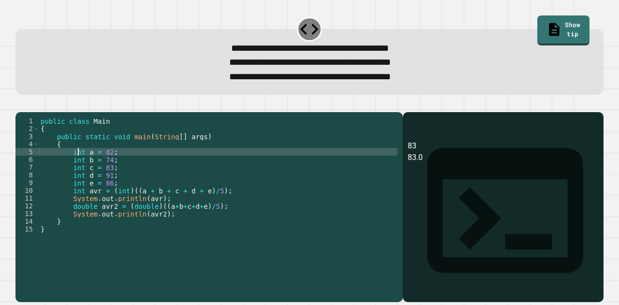
click at [76, 167] on div "public class Main { public static void main ( String [ ] args ) { int a = 82 ; …" at bounding box center [218, 194] width 359 height 155
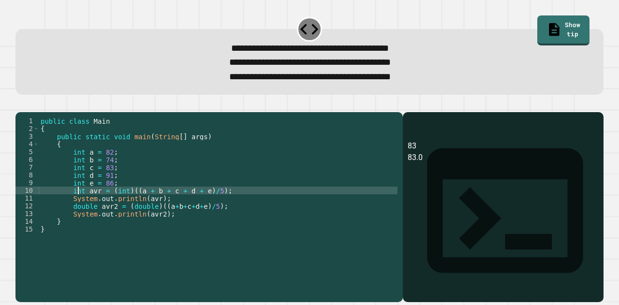
click at [80, 209] on div "public class Main { public static void main ( String [ ] args ) { int a = 82 ; …" at bounding box center [218, 194] width 359 height 155
click at [83, 201] on div "public class Main { public static void main ( String [ ] args ) { int a = 82 ; …" at bounding box center [218, 194] width 359 height 155
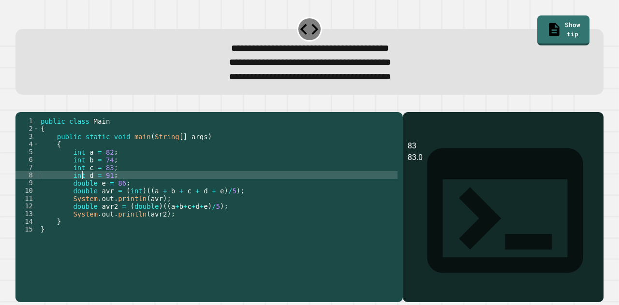
click at [81, 192] on div "public class Main { public static void main ( String [ ] args ) { int a = 82 ; …" at bounding box center [218, 194] width 359 height 155
click at [81, 187] on div "public class Main { public static void main ( String [ ] args ) { int a = 82 ; …" at bounding box center [218, 194] width 359 height 155
click at [80, 183] on div "public class Main { public static void main ( String [ ] args ) { int a = 82 ; …" at bounding box center [218, 194] width 359 height 155
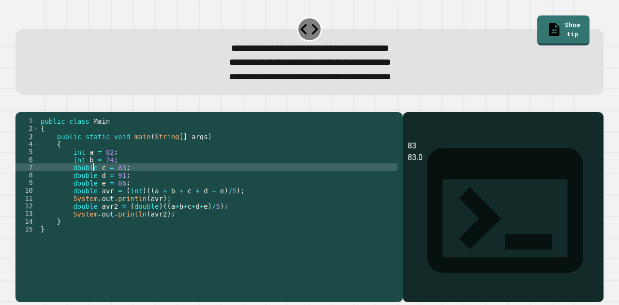
click at [82, 175] on div "public class Main { public static void main ( String [ ] args ) { int a = 82 ; …" at bounding box center [218, 194] width 359 height 155
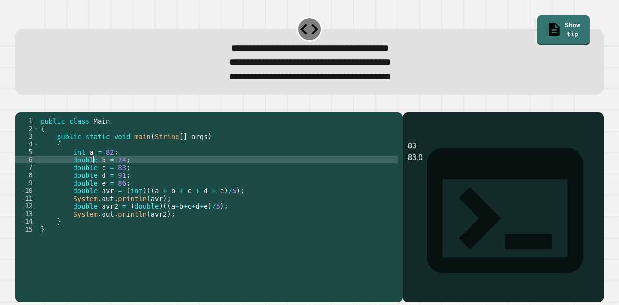
click at [82, 166] on div "public class Main { public static void main ( String [ ] args ) { int a = 82 ; …" at bounding box center [218, 194] width 359 height 155
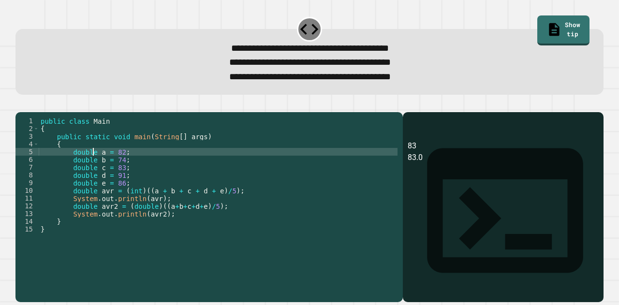
click at [20, 104] on button "button" at bounding box center [20, 104] width 0 height 0
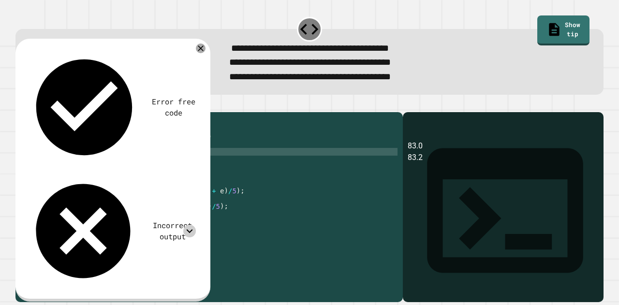
click at [189, 225] on icon at bounding box center [189, 231] width 13 height 13
click at [129, 210] on div "public class Main { public static void main ( String [ ] args ) { double a = 82…" at bounding box center [218, 194] width 359 height 155
click at [141, 211] on div "public class Main { public static void main ( String [ ] args ) { double a = 82…" at bounding box center [218, 194] width 359 height 155
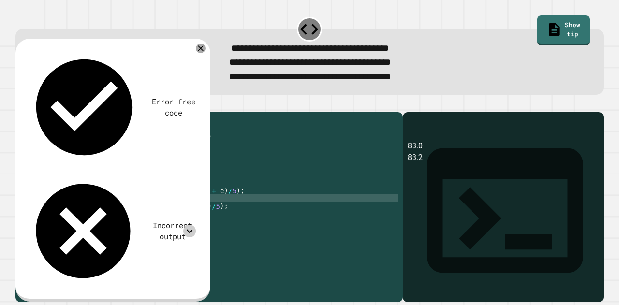
type textarea "**********"
click at [20, 104] on button "button" at bounding box center [20, 104] width 0 height 0
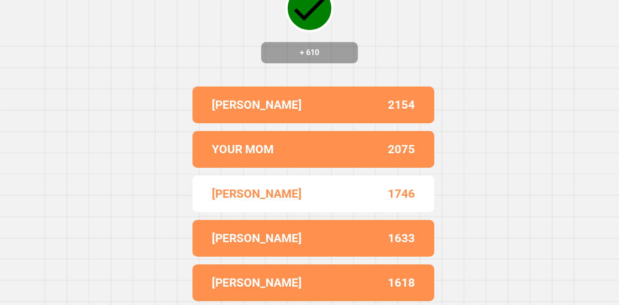
scroll to position [0, 0]
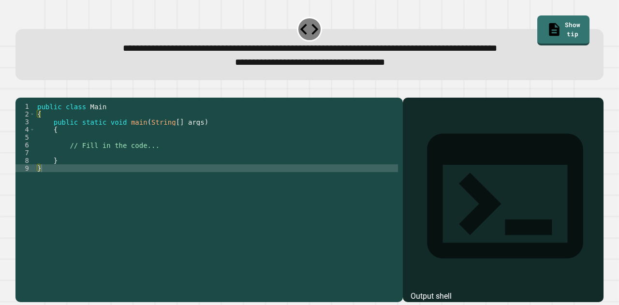
click at [147, 157] on div "public class Main { public static void main ( String [ ] args ) { // Fill in th…" at bounding box center [216, 187] width 363 height 170
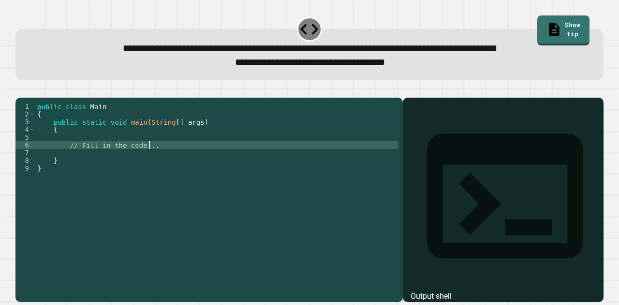
click at [155, 162] on div "public class Main { public static void main ( String [ ] args ) { // Fill in th…" at bounding box center [216, 187] width 363 height 170
type textarea "**********"
type textarea "*"
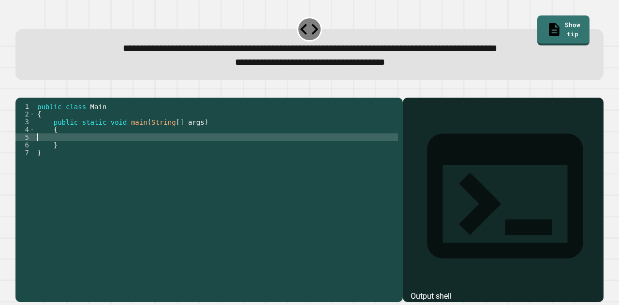
type textarea "*"
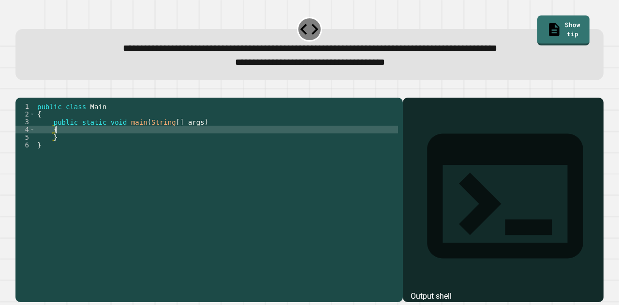
scroll to position [0, 1]
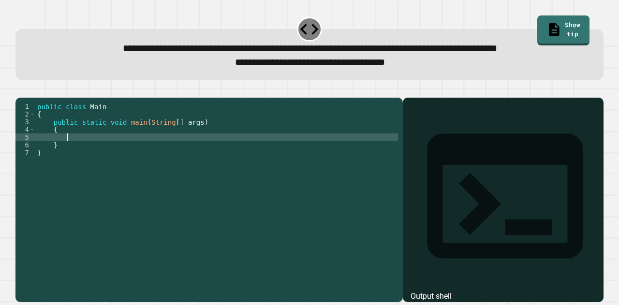
type textarea "*"
click at [20, 90] on icon "button" at bounding box center [20, 90] width 0 height 0
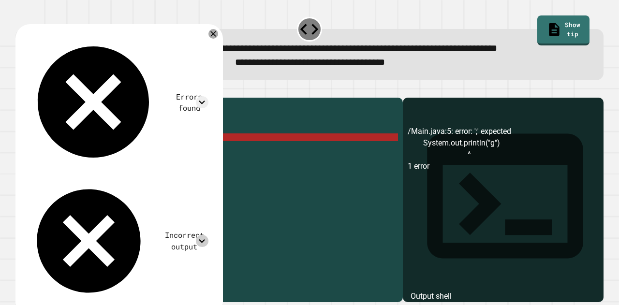
click at [208, 235] on icon at bounding box center [202, 241] width 13 height 13
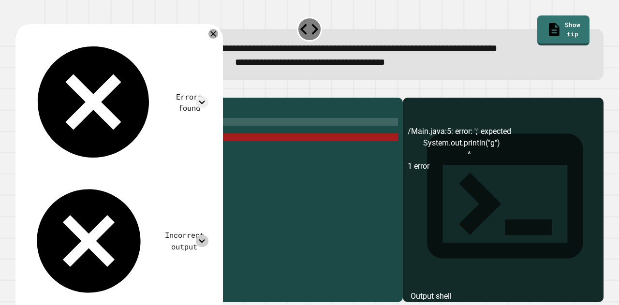
click at [222, 138] on div "public class Main { public static void main ( String [ ] args ) { System . out …" at bounding box center [216, 187] width 363 height 170
click at [188, 155] on div "public class Main { public static void main ( String [ ] args ) { System . out …" at bounding box center [216, 187] width 363 height 170
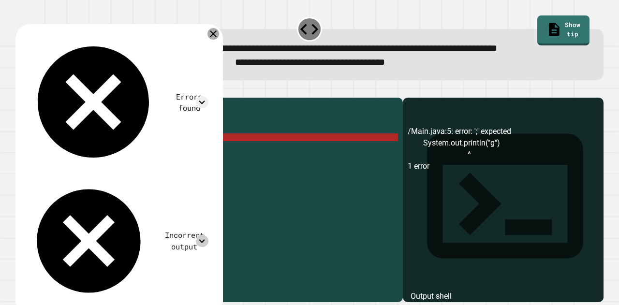
click at [219, 33] on icon at bounding box center [213, 34] width 12 height 12
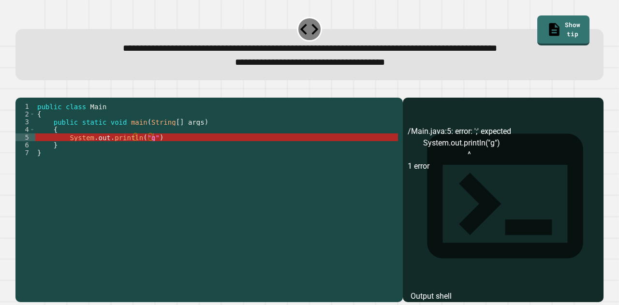
click at [157, 143] on div "public class Main { public static void main ( String [ ] args ) { System . out …" at bounding box center [216, 187] width 363 height 170
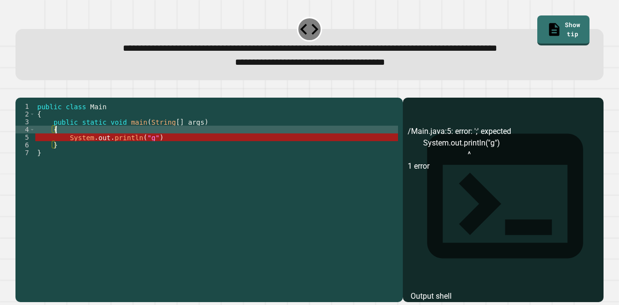
type textarea "*"
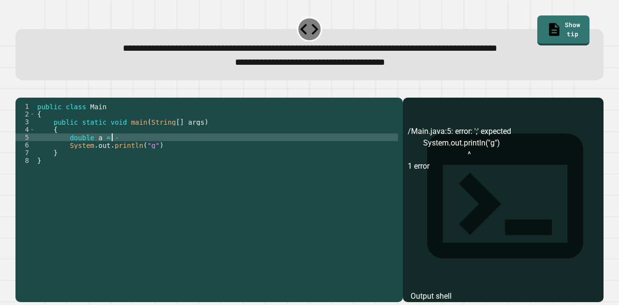
scroll to position [0, 5]
type textarea "**********"
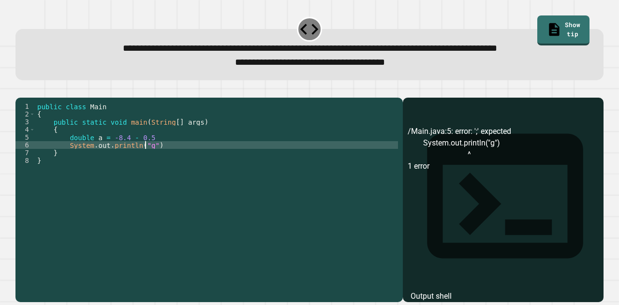
click at [146, 163] on div "public class Main { public static void main ( String [ ] args ) { double a = -8…" at bounding box center [216, 187] width 363 height 170
click at [29, 98] on icon "button" at bounding box center [26, 95] width 5 height 7
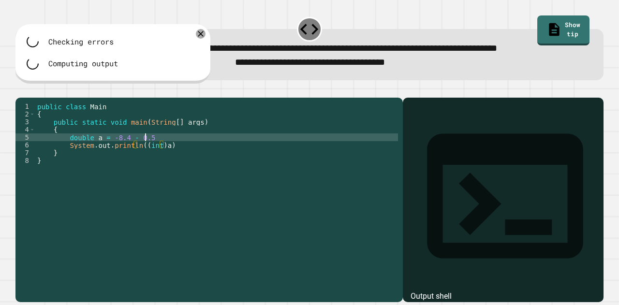
click at [158, 152] on div "public class Main { public static void main ( String [ ] args ) { double a = -8…" at bounding box center [216, 187] width 363 height 170
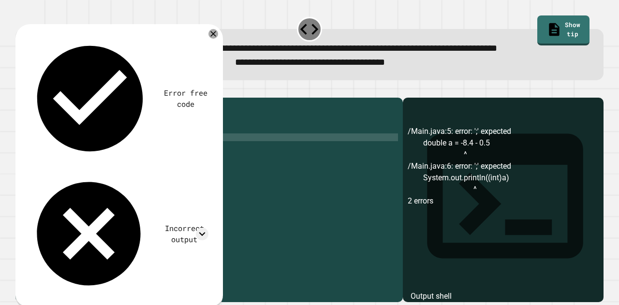
scroll to position [0, 7]
click at [181, 161] on div "public class Main { public static void main ( String [ ] args ) { double a = -8…" at bounding box center [216, 187] width 363 height 170
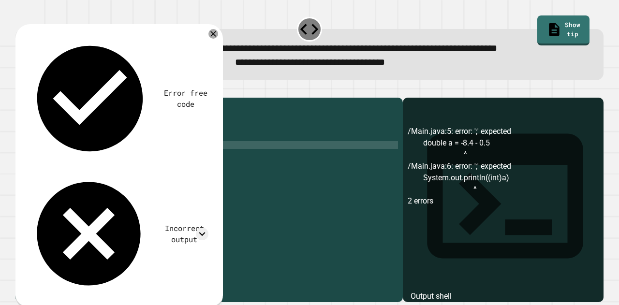
scroll to position [0, 9]
click at [29, 99] on icon "button" at bounding box center [26, 95] width 5 height 7
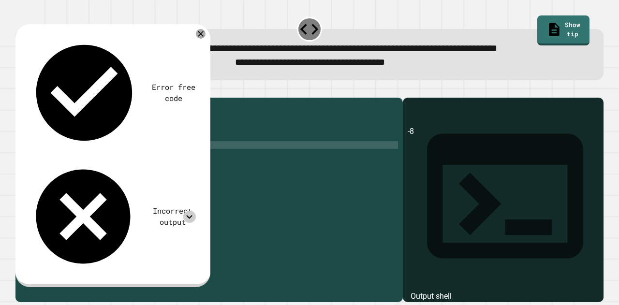
click at [191, 211] on icon at bounding box center [189, 217] width 13 height 13
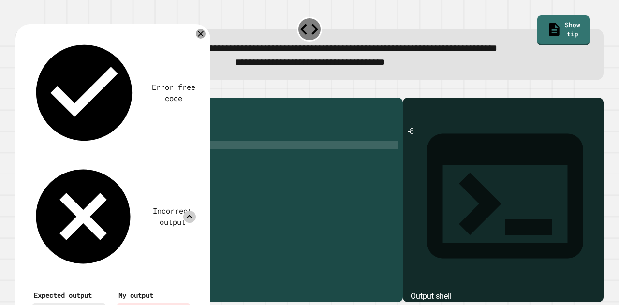
click at [191, 211] on icon at bounding box center [189, 217] width 13 height 13
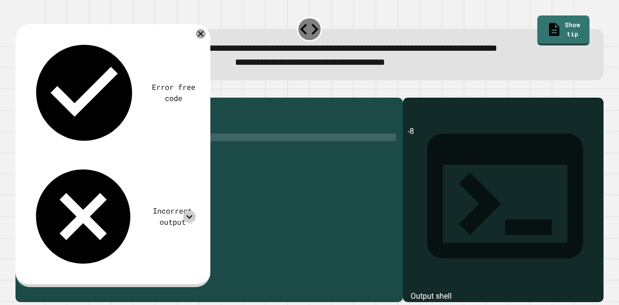
drag, startPoint x: 187, startPoint y: 163, endPoint x: 69, endPoint y: 154, distance: 118.8
click at [69, 154] on div "public class Main { public static void main ( String [ ] args ) { double a = -8…" at bounding box center [216, 187] width 363 height 170
click at [176, 160] on div "public class Main { public static void main ( String [ ] args ) { double a = -8…" at bounding box center [216, 179] width 363 height 155
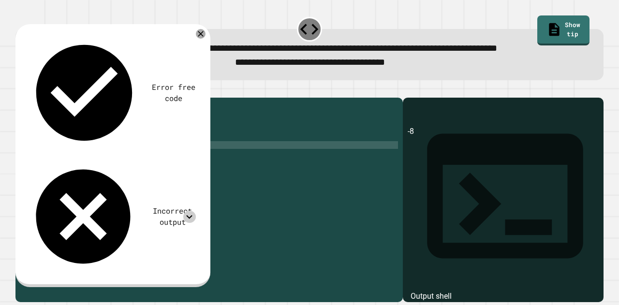
type textarea "**********"
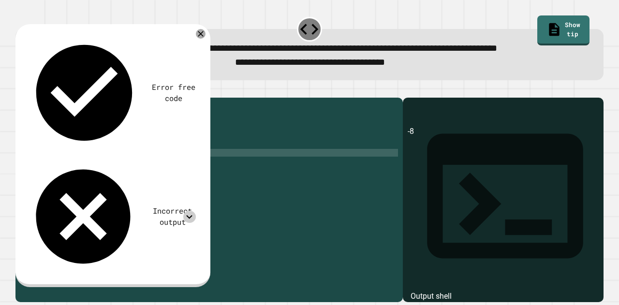
scroll to position [0, 1]
paste textarea "**********"
type textarea "**********"
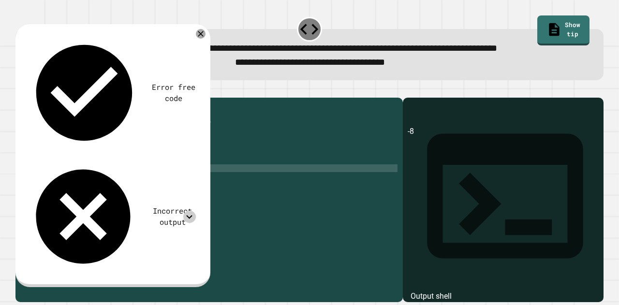
paste textarea "**********"
type textarea "**********"
paste textarea "**********"
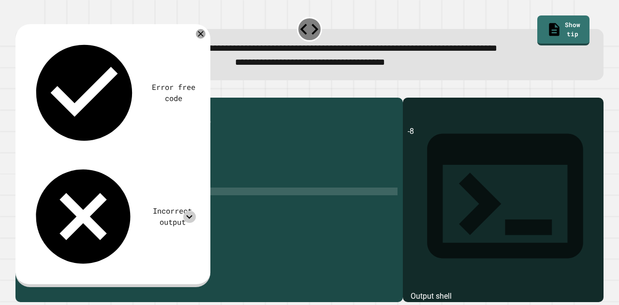
type textarea "**********"
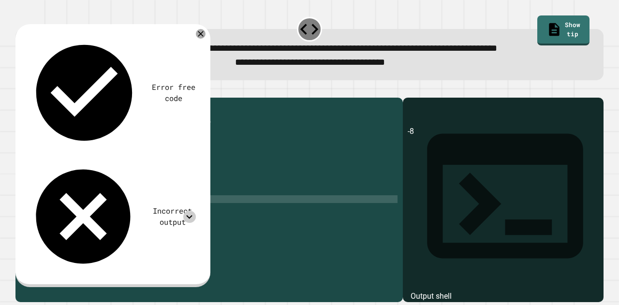
paste textarea "**********"
type textarea "**********"
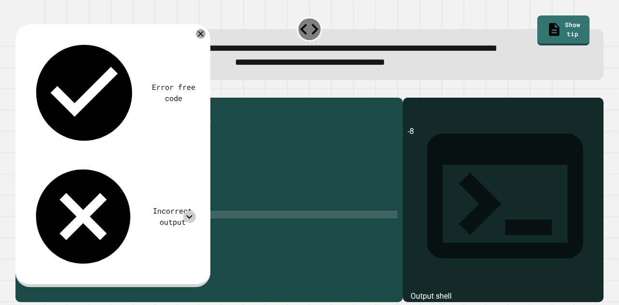
paste textarea "**********"
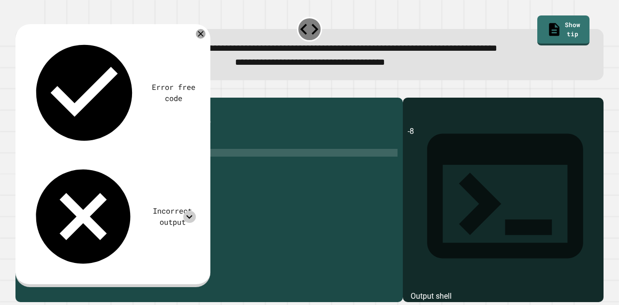
click at [100, 166] on div "public class Main { public static void main ( String [ ] args ) { double a = -8…" at bounding box center [218, 187] width 359 height 170
click at [127, 168] on div "public class Main { public static void main ( String [ ] args ) { double a = -8…" at bounding box center [218, 187] width 359 height 170
click at [198, 36] on icon at bounding box center [201, 34] width 12 height 12
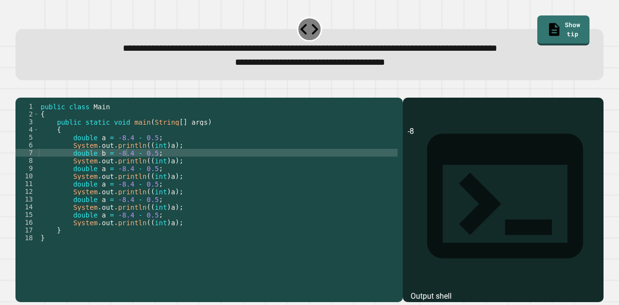
click at [130, 168] on div "public class Main { public static void main ( String [ ] args ) { double a = -8…" at bounding box center [218, 187] width 359 height 170
click at [126, 184] on div "public class Main { public static void main ( String [ ] args ) { double a = -8…" at bounding box center [218, 187] width 359 height 170
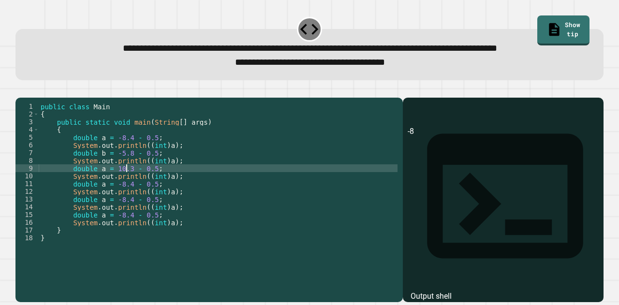
click at [134, 185] on div "public class Main { public static void main ( String [ ] args ) { double a = -8…" at bounding box center [218, 187] width 359 height 170
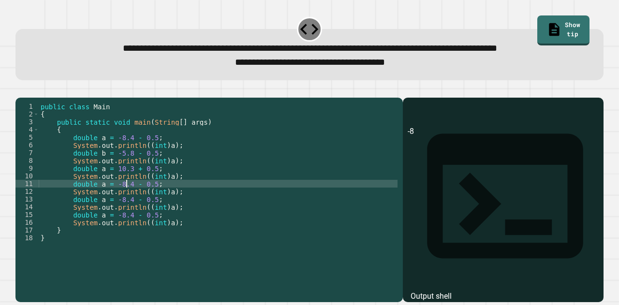
click at [127, 201] on div "public class Main { public static void main ( String [ ] args ) { double a = -8…" at bounding box center [218, 187] width 359 height 170
click at [126, 215] on div "public class Main { public static void main ( String [ ] args ) { double a = -8…" at bounding box center [218, 187] width 359 height 170
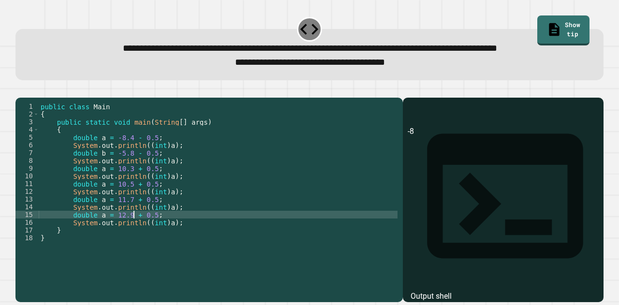
click at [100, 183] on div "public class Main { public static void main ( String [ ] args ) { double a = -8…" at bounding box center [218, 187] width 359 height 170
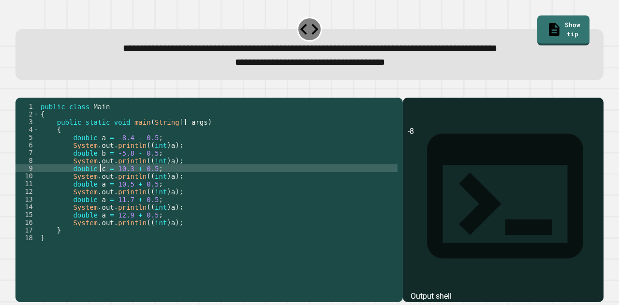
scroll to position [0, 4]
click at [99, 200] on div "public class Main { public static void main ( String [ ] args ) { double a = -8…" at bounding box center [218, 187] width 359 height 170
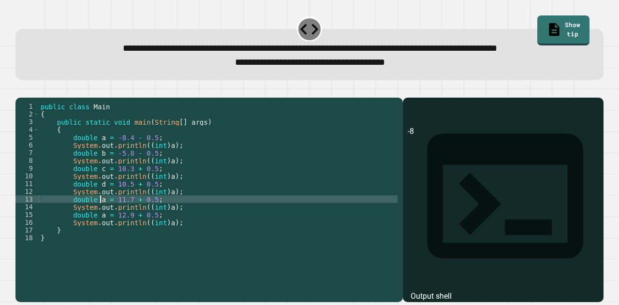
click at [100, 217] on div "public class Main { public static void main ( String [ ] args ) { double a = -8…" at bounding box center [218, 187] width 359 height 170
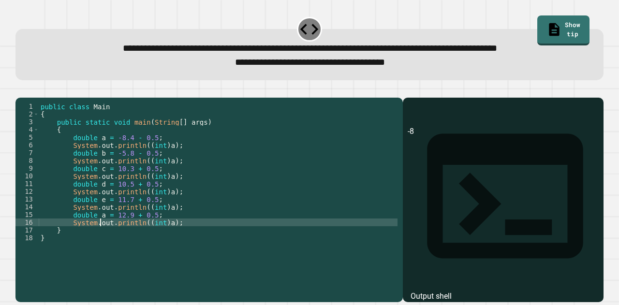
click at [100, 233] on div "public class Main { public static void main ( String [ ] args ) { double a = -8…" at bounding box center [218, 187] width 359 height 170
click at [102, 229] on div "public class Main { public static void main ( String [ ] args ) { double a = -8…" at bounding box center [218, 187] width 359 height 170
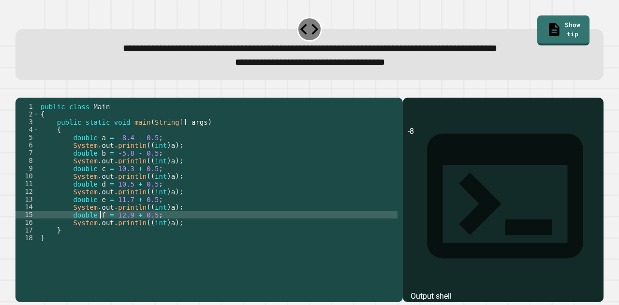
click at [164, 235] on div "public class Main { public static void main ( String [ ] args ) { double a = -8…" at bounding box center [218, 187] width 359 height 170
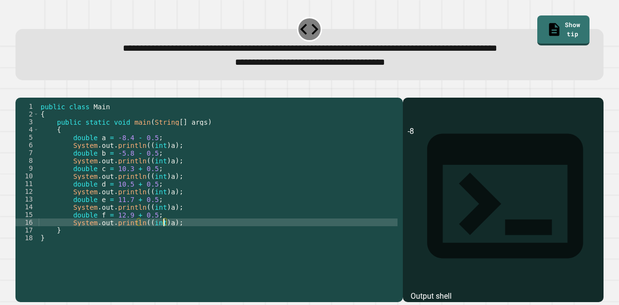
click at [165, 172] on div "public class Main { public static void main ( String [ ] args ) { double a = -8…" at bounding box center [218, 187] width 359 height 170
type textarea "**********"
click at [24, 87] on div at bounding box center [309, 92] width 588 height 12
click at [28, 96] on icon "button" at bounding box center [26, 95] width 5 height 7
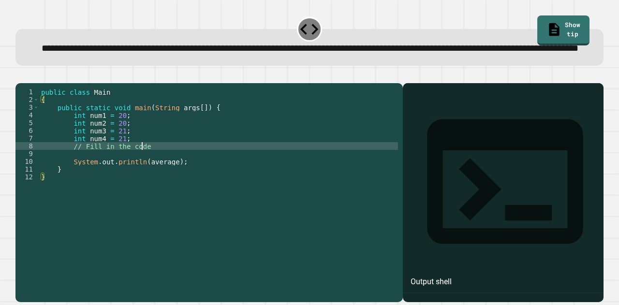
click at [152, 173] on div "public class Main { public static void main ( String args [ ]) { int num1 = 20 …" at bounding box center [218, 173] width 359 height 170
type textarea "*"
click at [225, 177] on div "public class Main { public static void main ( String args [ ]) { int num1 = 20 …" at bounding box center [218, 173] width 359 height 170
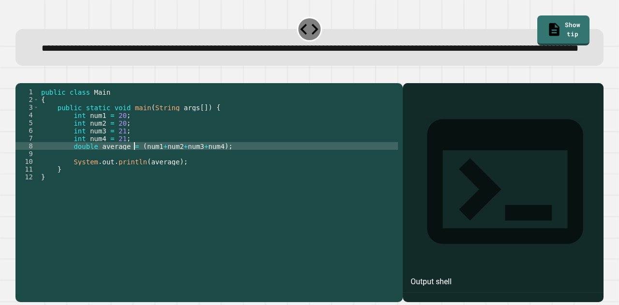
click at [135, 175] on div "public class Main { public static void main ( String args [ ]) { int num1 = 20 …" at bounding box center [218, 173] width 359 height 170
type textarea "**********"
click at [260, 175] on div "public class Main { public static void main ( String args [ ]) { int num1 = 20 …" at bounding box center [218, 173] width 359 height 170
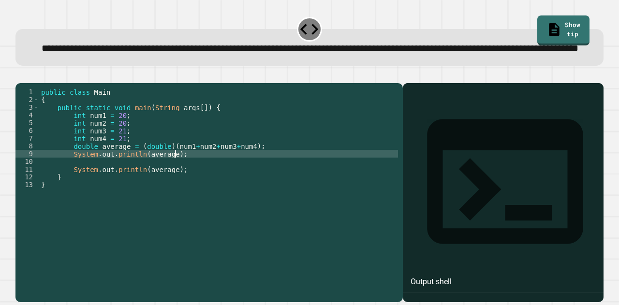
type textarea "**********"
click at [20, 75] on icon "button" at bounding box center [20, 75] width 0 height 0
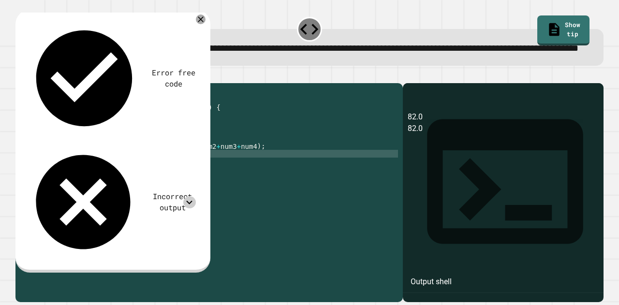
click at [189, 196] on icon at bounding box center [189, 202] width 13 height 13
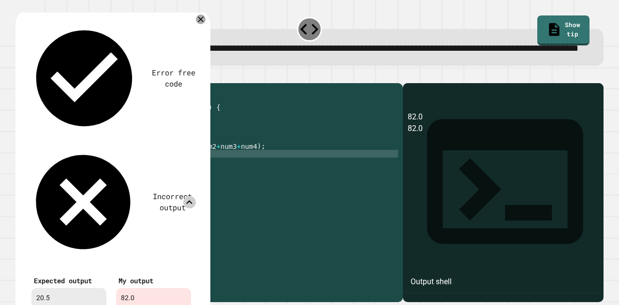
click at [189, 200] on icon at bounding box center [190, 202] width 6 height 4
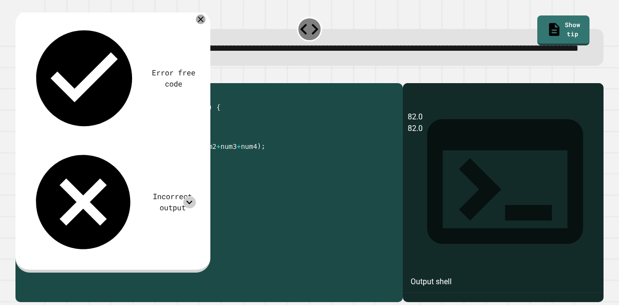
drag, startPoint x: 180, startPoint y: 185, endPoint x: 71, endPoint y: 183, distance: 108.8
click at [71, 183] on div "public class Main { public static void main ( String args [ ]) { int num1 = 20 …" at bounding box center [218, 173] width 359 height 170
click at [239, 173] on div "public class Main { public static void main ( String args [ ]) { int num1 = 20 …" at bounding box center [218, 173] width 359 height 170
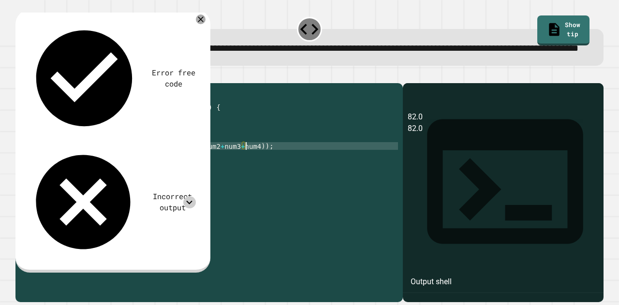
click at [246, 174] on div "public class Main { public static void main ( String args [ ]) { int num1 = 20 …" at bounding box center [218, 173] width 359 height 170
click at [20, 75] on icon "button" at bounding box center [20, 75] width 0 height 0
click at [189, 196] on icon at bounding box center [189, 202] width 13 height 13
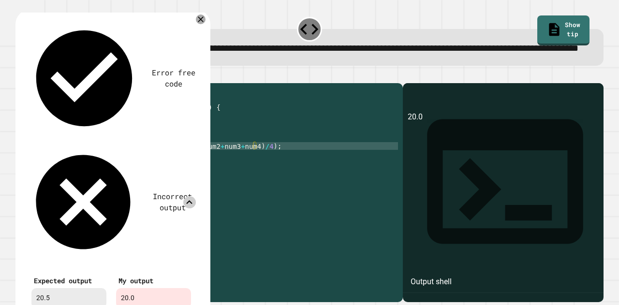
click at [189, 200] on icon at bounding box center [190, 202] width 6 height 4
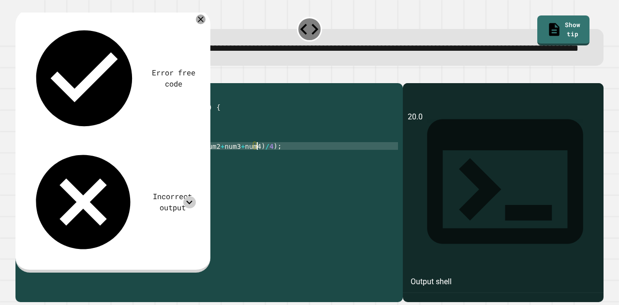
click at [255, 175] on div "public class Main { public static void main ( String args [ ]) { int num1 = 20 …" at bounding box center [218, 173] width 359 height 170
click at [164, 192] on div "public class Main { public static void main ( String args [ ]) { int num1 = 20 …" at bounding box center [218, 173] width 359 height 170
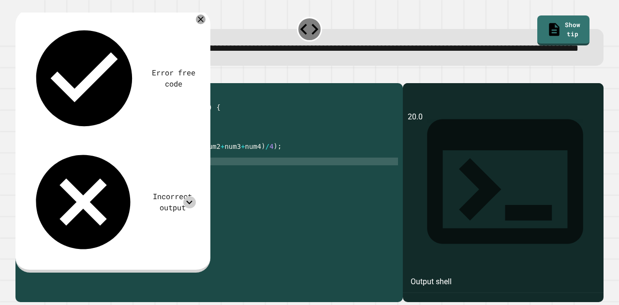
scroll to position [0, 10]
type textarea "**********"
click at [20, 75] on button "button" at bounding box center [20, 75] width 0 height 0
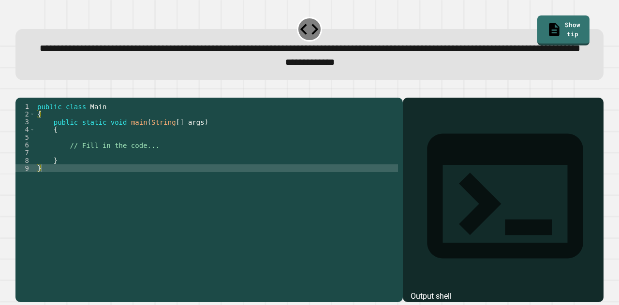
click at [174, 177] on div "public class Main { public static void main ( String [ ] args ) { // Fill in th…" at bounding box center [216, 179] width 363 height 155
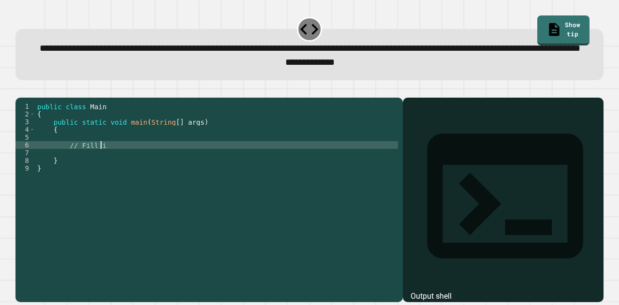
scroll to position [0, 4]
type textarea "*"
type textarea "********"
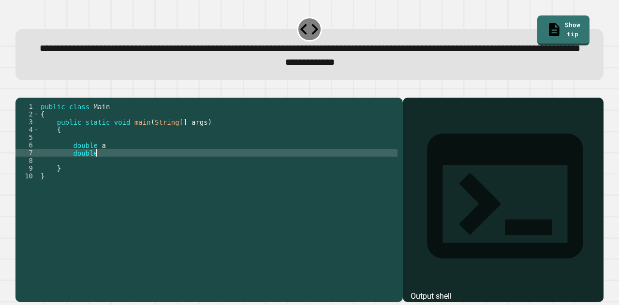
type textarea "********"
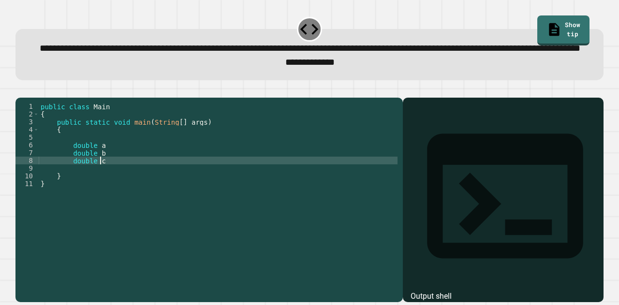
scroll to position [0, 4]
click at [163, 175] on div "public class Main { public static void main ( String [ ] args ) { double a doub…" at bounding box center [218, 179] width 359 height 155
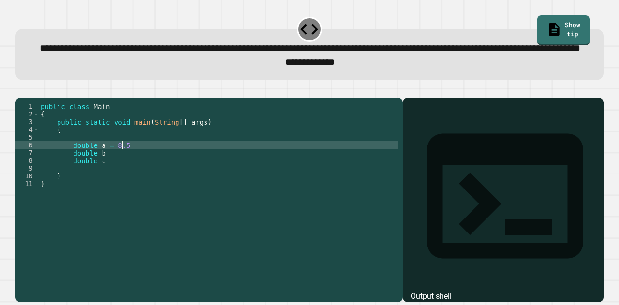
type textarea "**********"
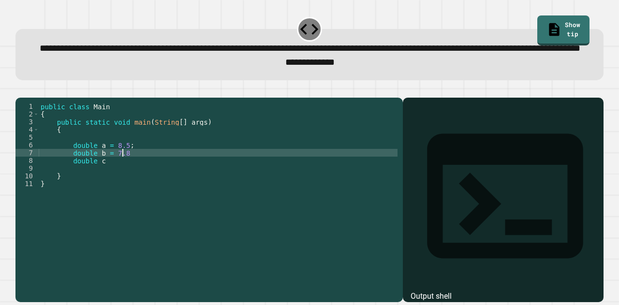
type textarea "**********"
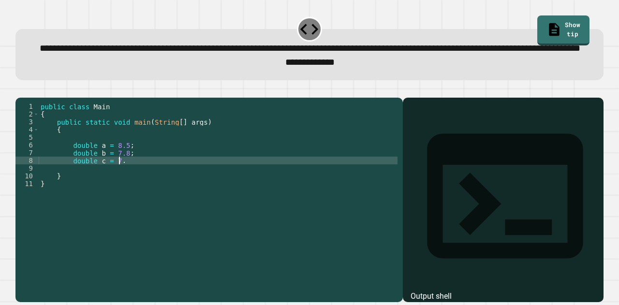
scroll to position [0, 5]
type textarea "**********"
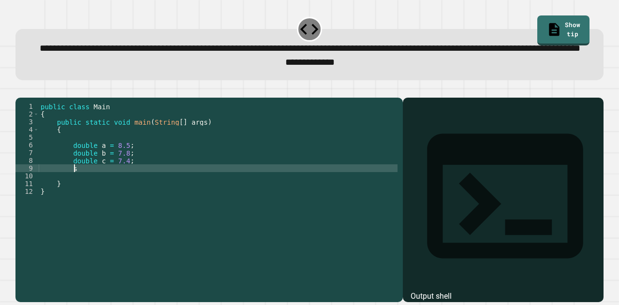
type textarea "*"
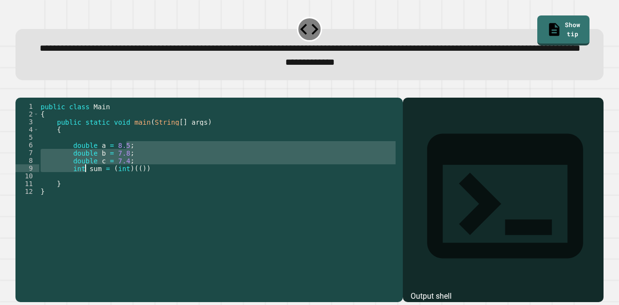
drag, startPoint x: 163, startPoint y: 175, endPoint x: 88, endPoint y: 194, distance: 77.9
click at [88, 194] on div "public class Main { public static void main ( String [ ] args ) { double a = 8.…" at bounding box center [218, 179] width 359 height 155
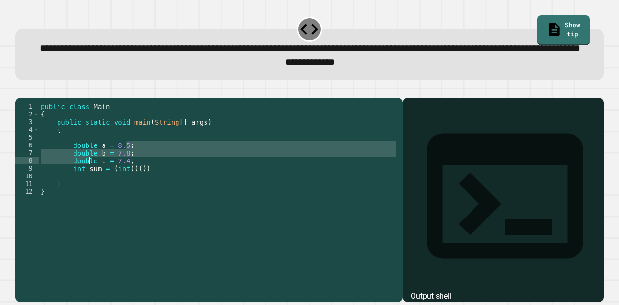
scroll to position [0, 5]
click at [88, 194] on div "public class Main { public static void main ( String [ ] args ) { double a = 8.…" at bounding box center [218, 171] width 359 height 139
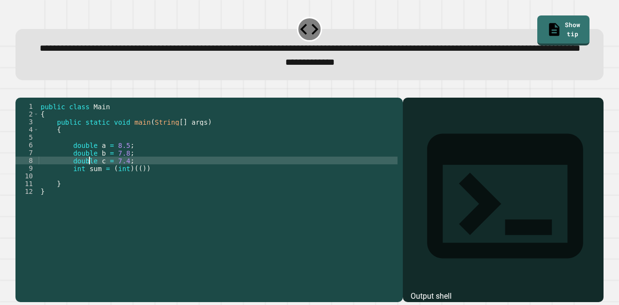
click at [94, 200] on div "public class Main { public static void main ( String [ ] args ) { double a = 8.…" at bounding box center [218, 179] width 359 height 155
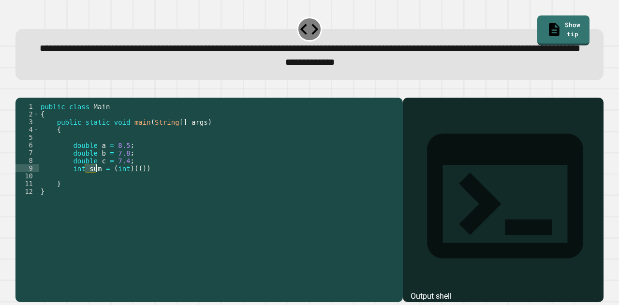
click at [94, 200] on div "public class Main { public static void main ( String [ ] args ) { double a = 8.…" at bounding box center [218, 179] width 359 height 155
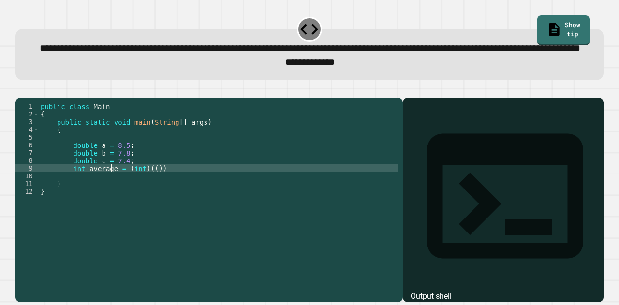
scroll to position [0, 5]
click at [150, 198] on div "public class Main { public static void main ( String [ ] args ) { double a = 8.…" at bounding box center [218, 179] width 359 height 155
click at [190, 196] on div "public class Main { public static void main ( String [ ] args ) { double a = 8.…" at bounding box center [218, 179] width 359 height 155
type textarea "**********"
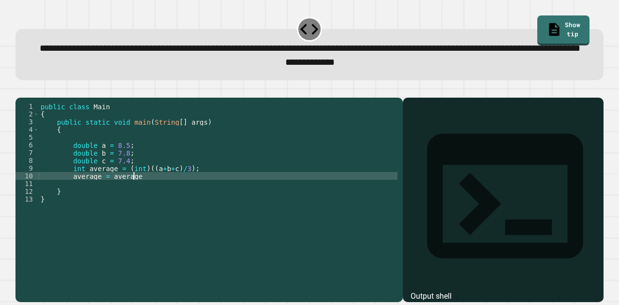
scroll to position [0, 6]
type textarea "**********"
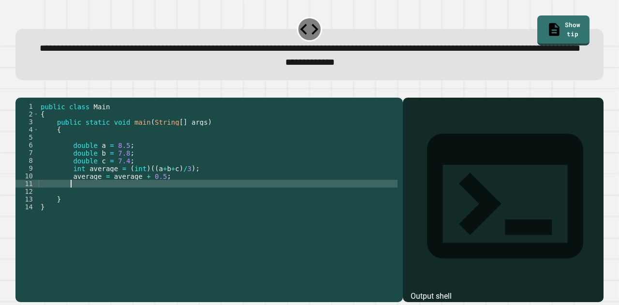
type textarea "*"
click at [20, 90] on icon "button" at bounding box center [20, 90] width 0 height 0
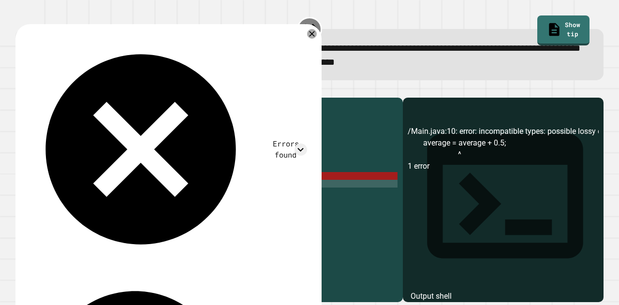
click at [122, 206] on div "public class Main { public static void main ( String [ ] args ) { double a = 8.…" at bounding box center [218, 179] width 359 height 155
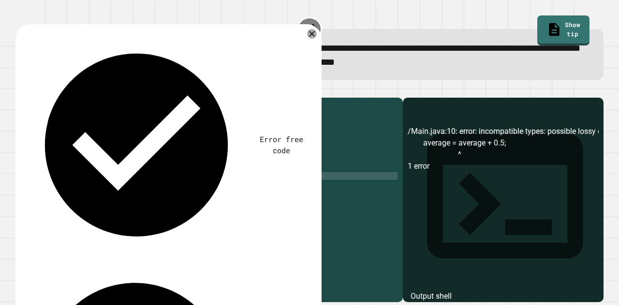
scroll to position [0, 5]
type textarea "*"
click at [141, 207] on div "public class Main { public static void main ( String [ ] args ) { double a = 8.…" at bounding box center [218, 179] width 359 height 155
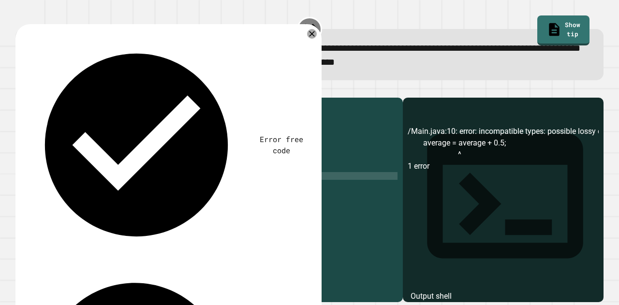
click at [29, 99] on icon "button" at bounding box center [26, 95] width 5 height 7
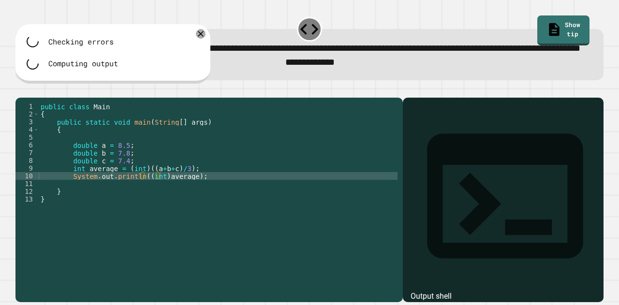
click at [187, 205] on div "public class Main { public static void main ( String [ ] args ) { double a = 8.…" at bounding box center [218, 179] width 359 height 155
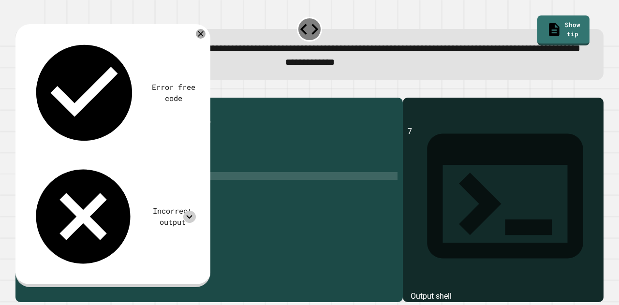
click at [194, 211] on icon at bounding box center [189, 217] width 13 height 13
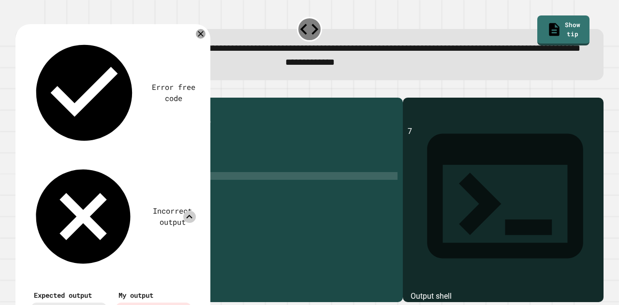
click at [194, 211] on icon at bounding box center [189, 217] width 13 height 13
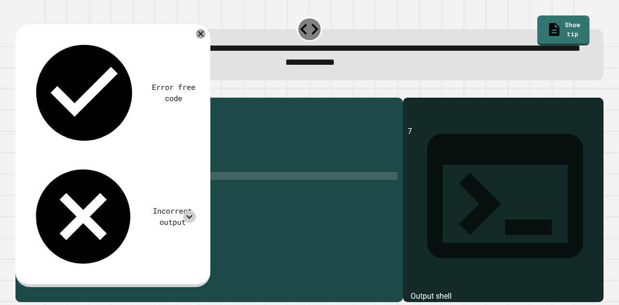
click at [178, 197] on div "public class Main { public static void main ( String [ ] args ) { double a = 8.…" at bounding box center [218, 179] width 359 height 155
type textarea "**********"
click at [29, 99] on icon "button" at bounding box center [26, 95] width 5 height 7
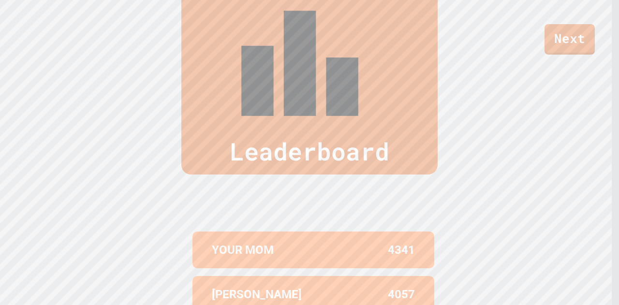
scroll to position [0, 0]
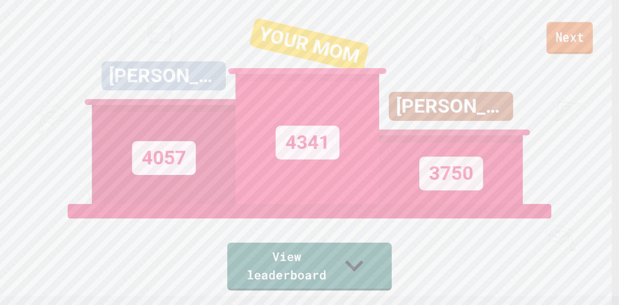
click at [575, 44] on link "Next" at bounding box center [569, 38] width 46 height 32
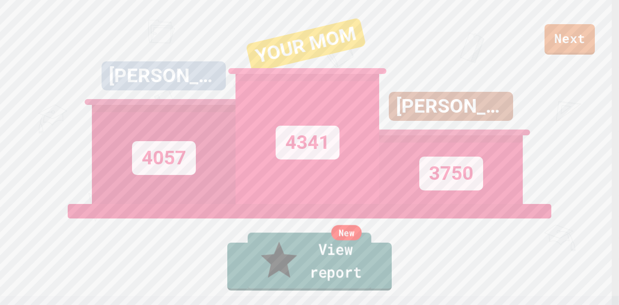
click at [262, 274] on icon at bounding box center [279, 260] width 44 height 45
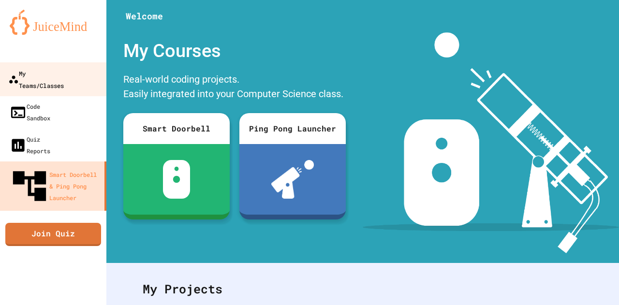
click at [81, 79] on link "My Teams/Classes" at bounding box center [54, 79] width 110 height 34
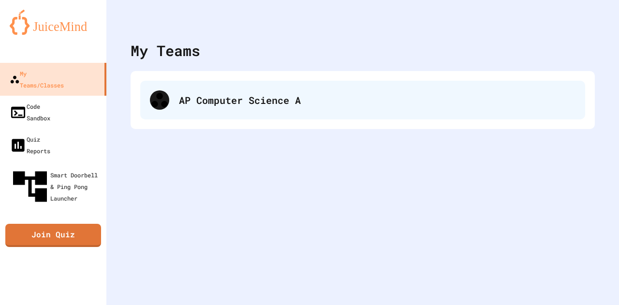
click at [178, 114] on div "AP Computer Science A" at bounding box center [362, 100] width 445 height 39
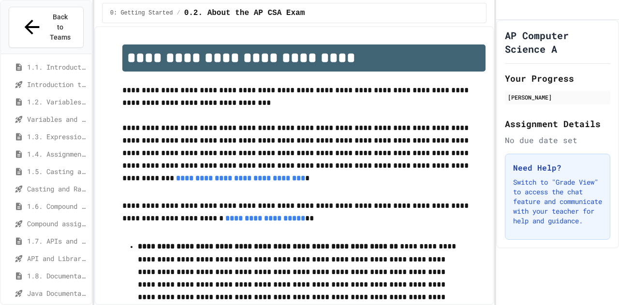
scroll to position [40, 0]
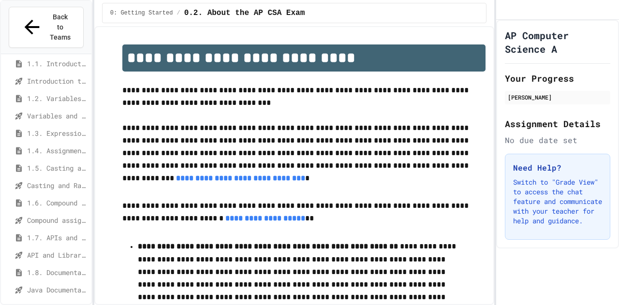
click at [44, 267] on span "1.8. Documentation with Comments and Preconditions" at bounding box center [57, 272] width 60 height 10
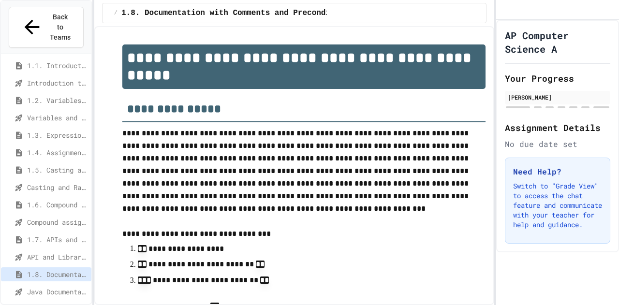
click at [46, 234] on span "1.7. APIs and Libraries" at bounding box center [57, 239] width 60 height 10
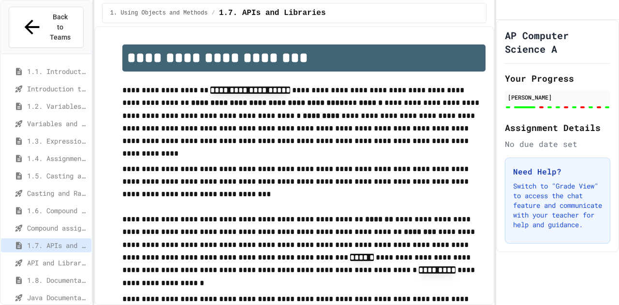
type input "**"
click at [52, 275] on span "1.8. Documentation with Comments and Preconditions" at bounding box center [57, 280] width 60 height 10
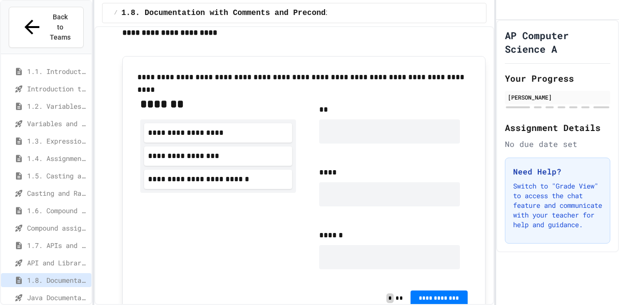
scroll to position [407, 0]
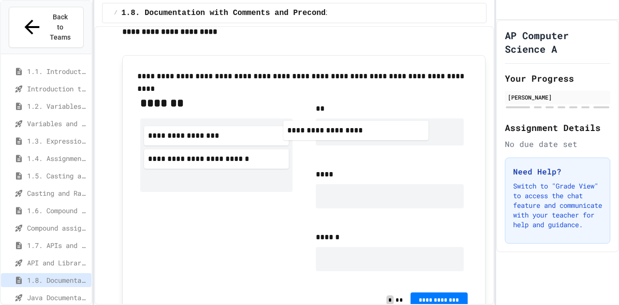
drag, startPoint x: 235, startPoint y: 139, endPoint x: 377, endPoint y: 137, distance: 142.1
click at [377, 137] on div "**********" at bounding box center [303, 186] width 343 height 199
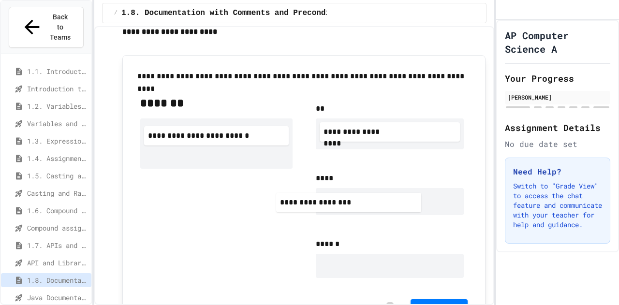
drag, startPoint x: 249, startPoint y: 135, endPoint x: 393, endPoint y: 207, distance: 160.6
click at [393, 207] on div "**********" at bounding box center [303, 190] width 343 height 206
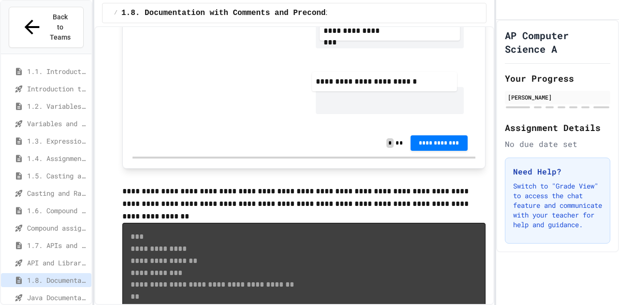
drag, startPoint x: 260, startPoint y: 137, endPoint x: 434, endPoint y: 92, distance: 180.3
click at [434, 92] on div "**********" at bounding box center [303, 23] width 343 height 213
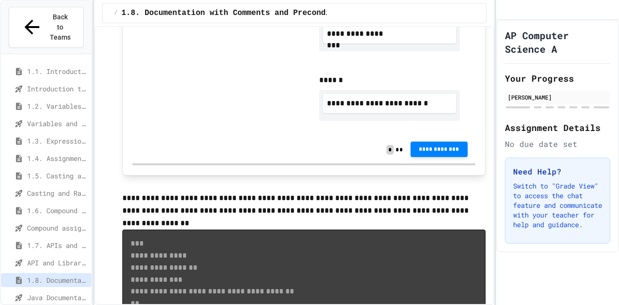
click at [432, 145] on button "**********" at bounding box center [438, 149] width 57 height 15
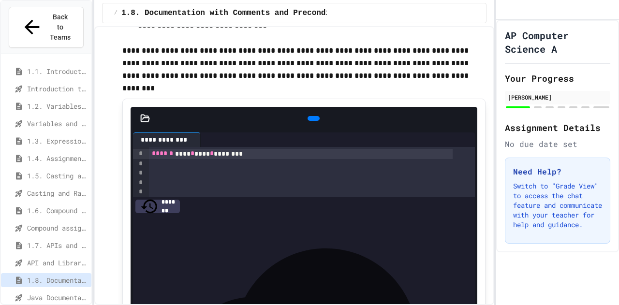
scroll to position [1070, 0]
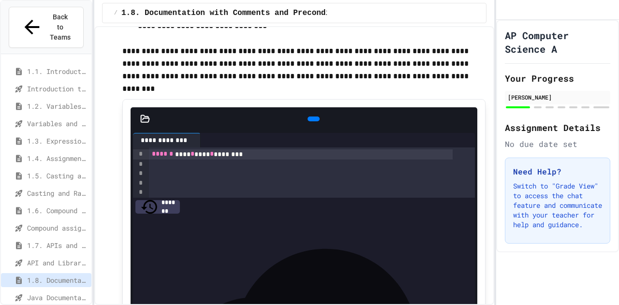
click at [316, 128] on icon at bounding box center [318, 124] width 5 height 7
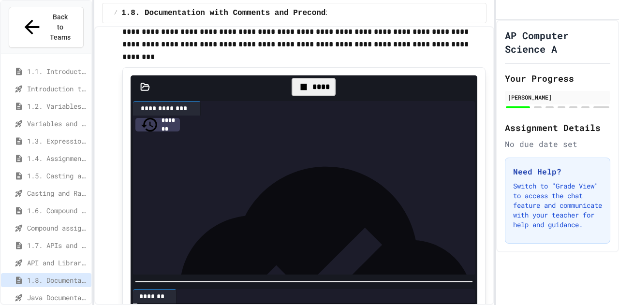
scroll to position [1102, 0]
click at [173, 166] on div at bounding box center [312, 161] width 326 height 10
click at [159, 175] on div "To enrich screen reader interactions, please activate Accessibility in Grammarl…" at bounding box center [312, 171] width 326 height 10
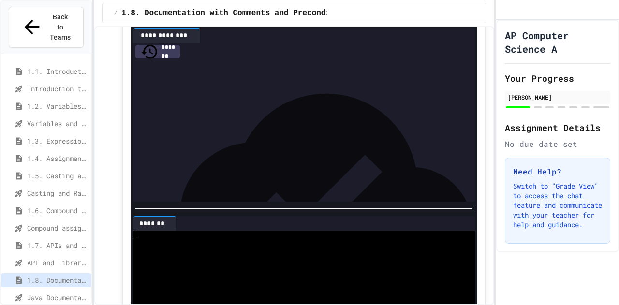
scroll to position [0, 0]
click at [183, 102] on div "****" at bounding box center [297, 98] width 296 height 10
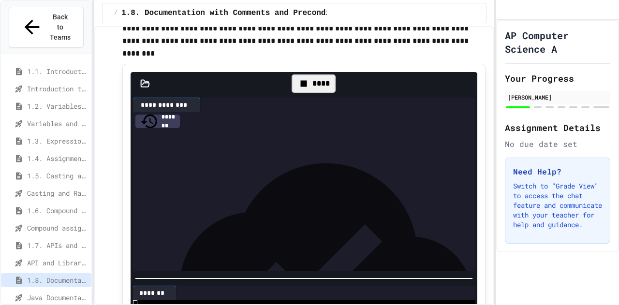
scroll to position [0, 0]
click at [374, 162] on div "**********" at bounding box center [297, 157] width 296 height 10
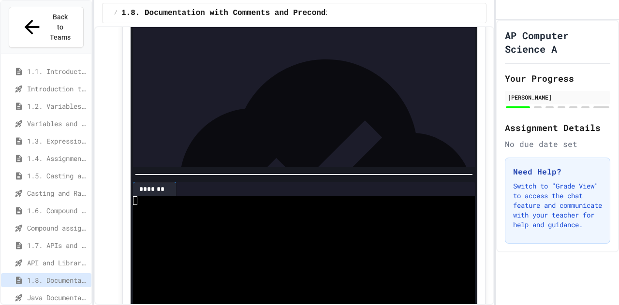
scroll to position [1230, 0]
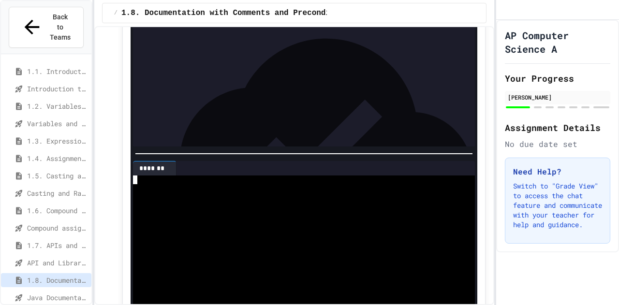
click at [152, 187] on textarea "Terminal input" at bounding box center [156, 182] width 10 height 10
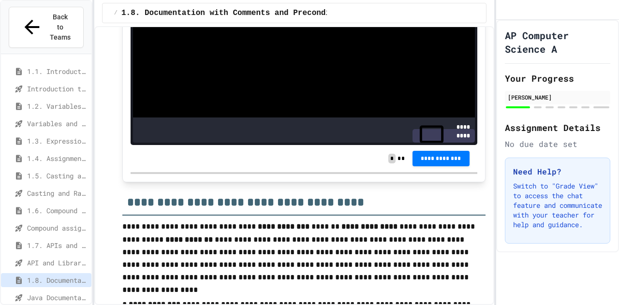
scroll to position [1422, 0]
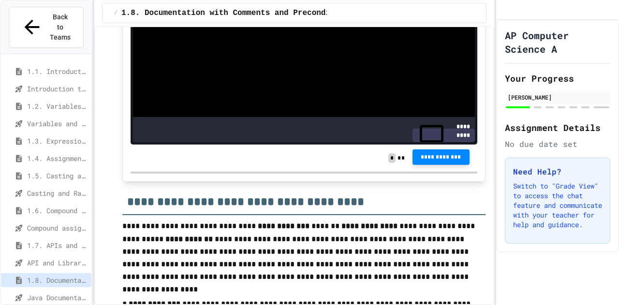
click at [432, 161] on span "**********" at bounding box center [441, 157] width 42 height 8
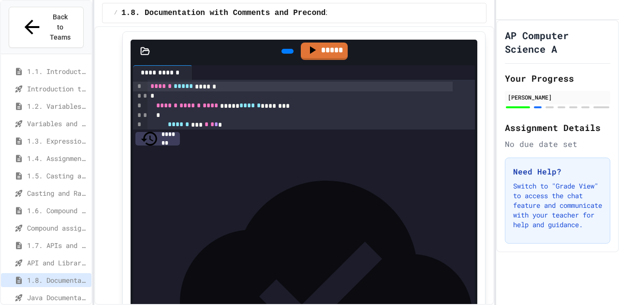
scroll to position [1994, 0]
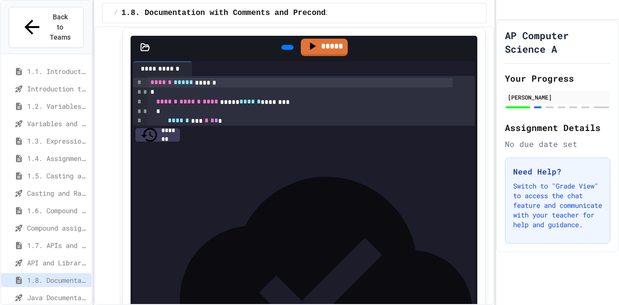
click at [290, 57] on icon at bounding box center [292, 53] width 5 height 7
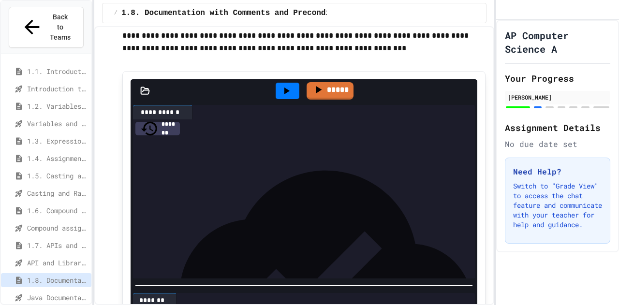
scroll to position [1953, 0]
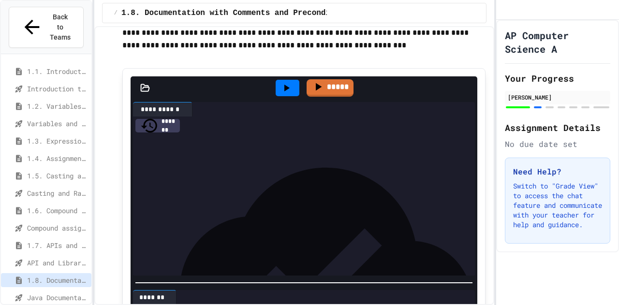
click at [239, 166] on div "****** *** * * * *" at bounding box center [300, 162] width 306 height 10
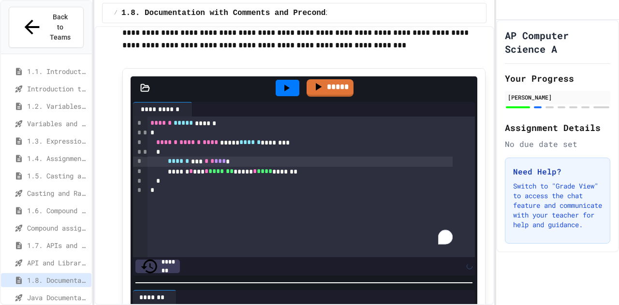
click at [276, 96] on div at bounding box center [288, 88] width 24 height 16
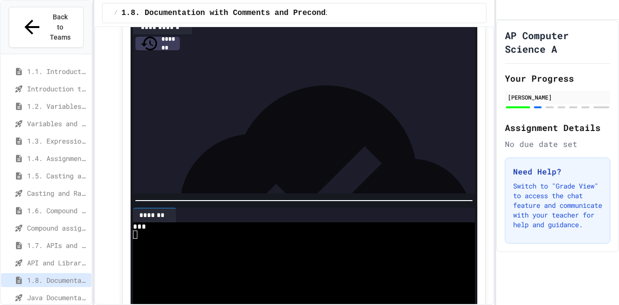
scroll to position [2032, 0]
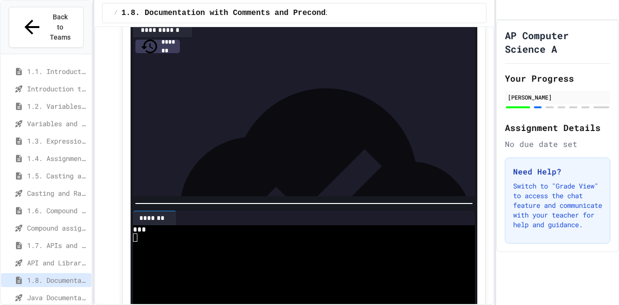
click at [214, 85] on span "*" at bounding box center [212, 81] width 4 height 7
click at [281, 15] on icon at bounding box center [286, 9] width 12 height 12
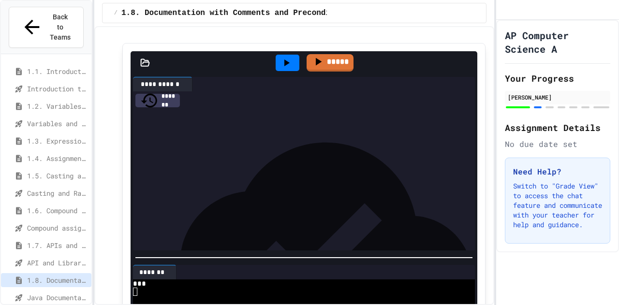
scroll to position [1979, 0]
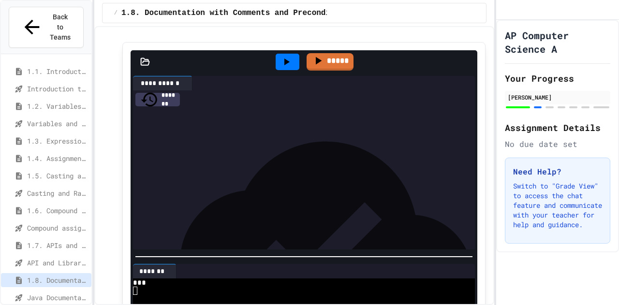
click at [213, 150] on div "****** * *** * ******* ***** * **** *******" at bounding box center [300, 146] width 306 height 10
click at [233, 148] on span "*******" at bounding box center [220, 145] width 25 height 7
click at [261, 150] on div "****** * *** * ******* ***** * **** *******" at bounding box center [300, 146] width 306 height 10
click at [312, 150] on div "****** * *** * ******* ***** * **** *******" at bounding box center [300, 146] width 306 height 10
click at [281, 70] on div at bounding box center [288, 62] width 24 height 16
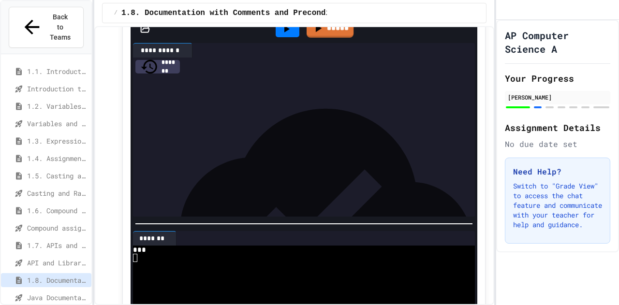
scroll to position [2011, 0]
click at [226, 106] on span "***" at bounding box center [220, 103] width 12 height 7
click at [206, 108] on div "****** *** * * * *" at bounding box center [300, 104] width 306 height 10
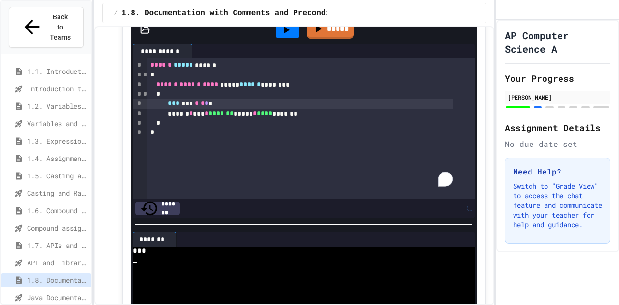
click at [280, 36] on icon at bounding box center [286, 30] width 12 height 12
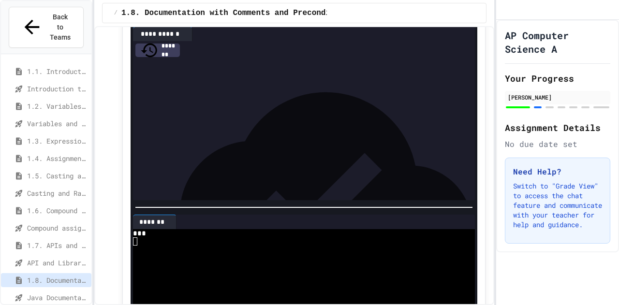
scroll to position [2027, 0]
click at [204, 90] on span "*" at bounding box center [203, 86] width 4 height 7
click at [280, 19] on icon at bounding box center [286, 14] width 12 height 12
click at [179, 90] on span "***" at bounding box center [174, 86] width 12 height 7
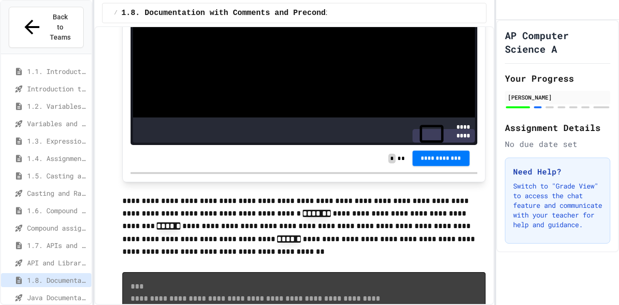
click at [420, 162] on span "**********" at bounding box center [441, 158] width 42 height 8
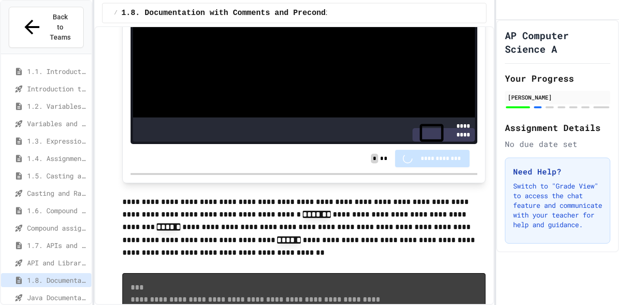
scroll to position [2274, 0]
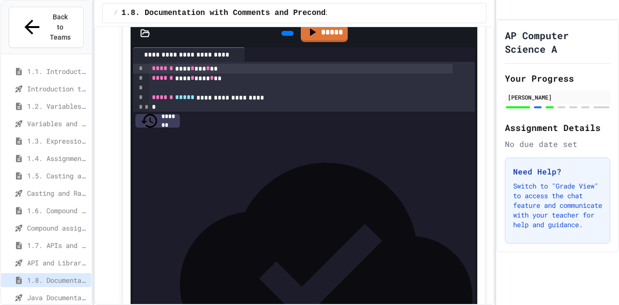
scroll to position [2805, 0]
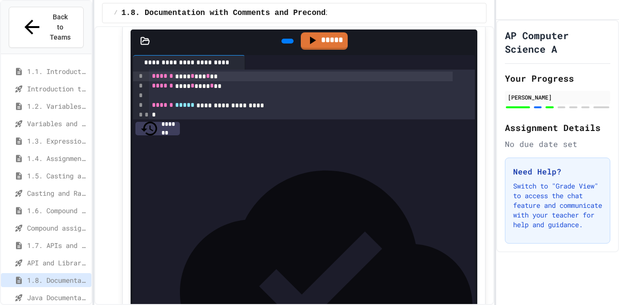
click at [281, 44] on div at bounding box center [287, 41] width 12 height 5
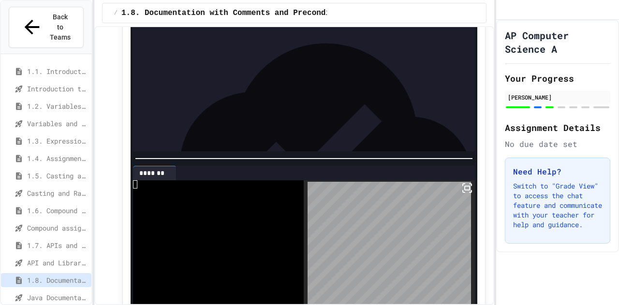
scroll to position [97, 0]
click at [236, 81] on div "****** * ******* ***" at bounding box center [297, 77] width 296 height 10
click at [249, 23] on div "****** * ******* * *** * *" at bounding box center [297, 18] width 296 height 10
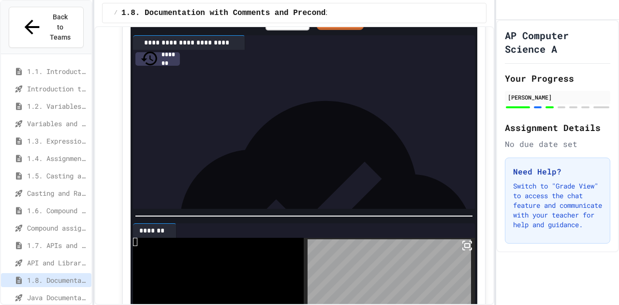
scroll to position [2825, 0]
click at [233, 78] on span "***" at bounding box center [227, 74] width 12 height 7
click at [280, 30] on div "****" at bounding box center [287, 21] width 44 height 18
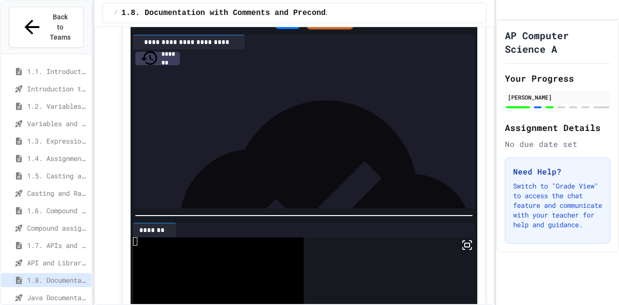
click at [280, 27] on icon at bounding box center [286, 21] width 12 height 12
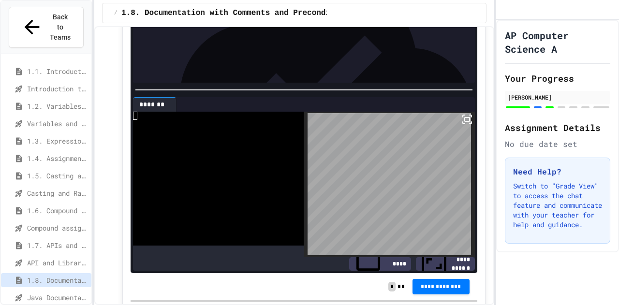
scroll to position [2914, 0]
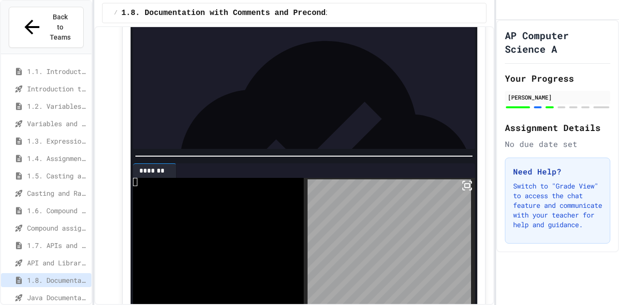
scroll to position [2882, 0]
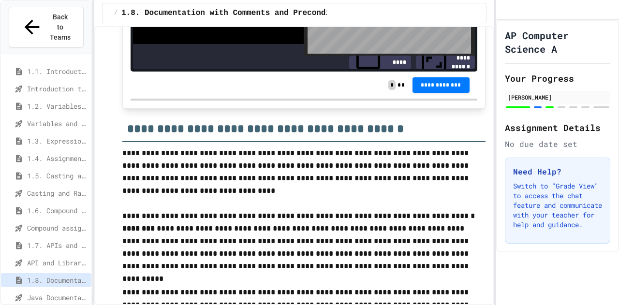
scroll to position [3210, 0]
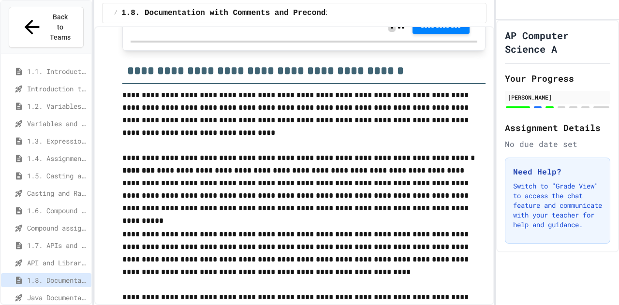
drag, startPoint x: 428, startPoint y: 109, endPoint x: 422, endPoint y: 108, distance: 6.8
click at [422, 30] on span "**********" at bounding box center [441, 26] width 42 height 8
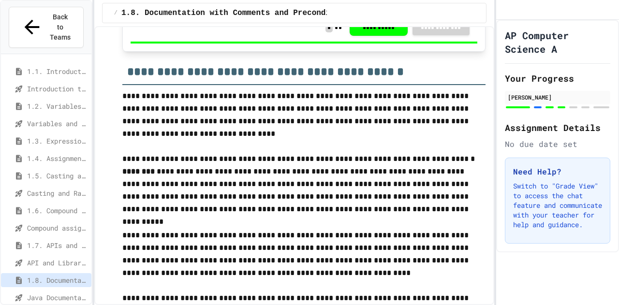
scroll to position [3210, 0]
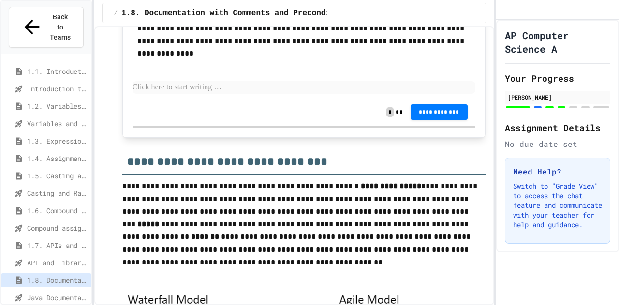
scroll to position [3965, 0]
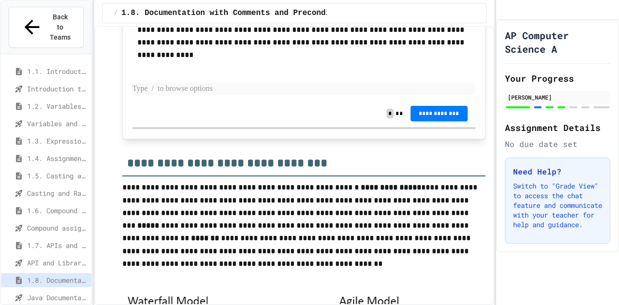
click at [228, 95] on p at bounding box center [303, 89] width 343 height 13
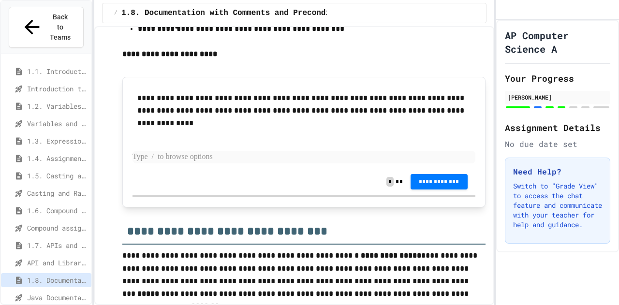
scroll to position [3897, 0]
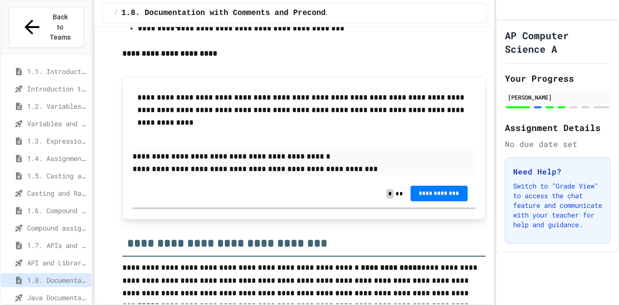
click at [441, 201] on button "**********" at bounding box center [438, 193] width 57 height 15
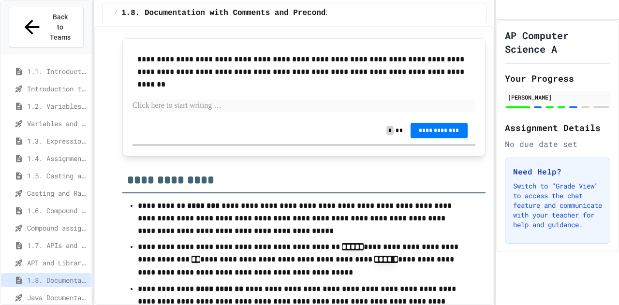
scroll to position [4945, 0]
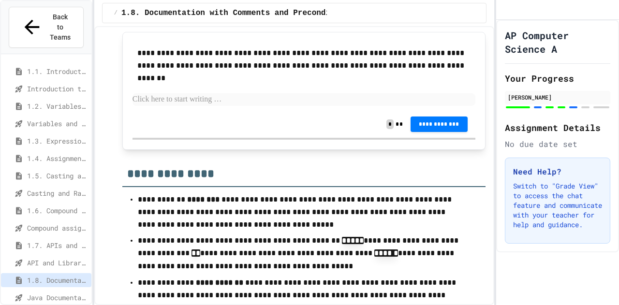
click at [276, 106] on p at bounding box center [303, 99] width 343 height 13
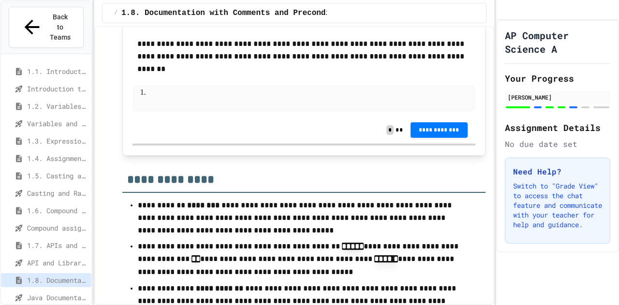
scroll to position [4955, 0]
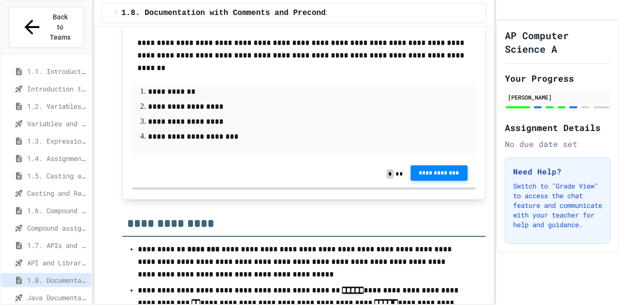
click at [448, 177] on span "**********" at bounding box center [439, 173] width 42 height 8
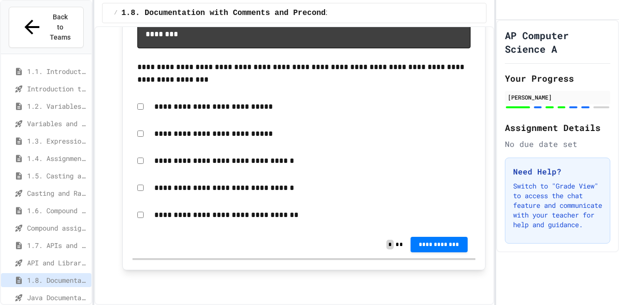
scroll to position [5561, 0]
